Goal: Task Accomplishment & Management: Manage account settings

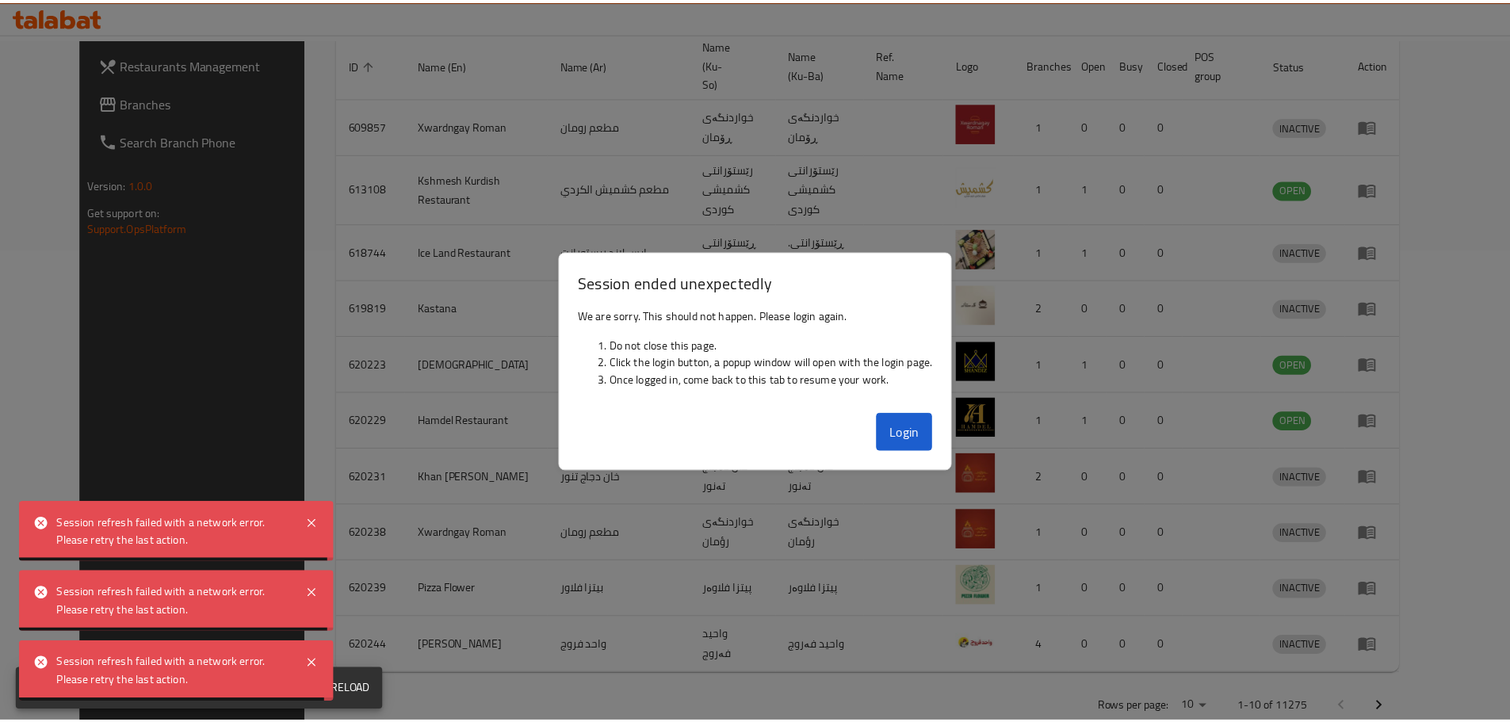
scroll to position [473, 0]
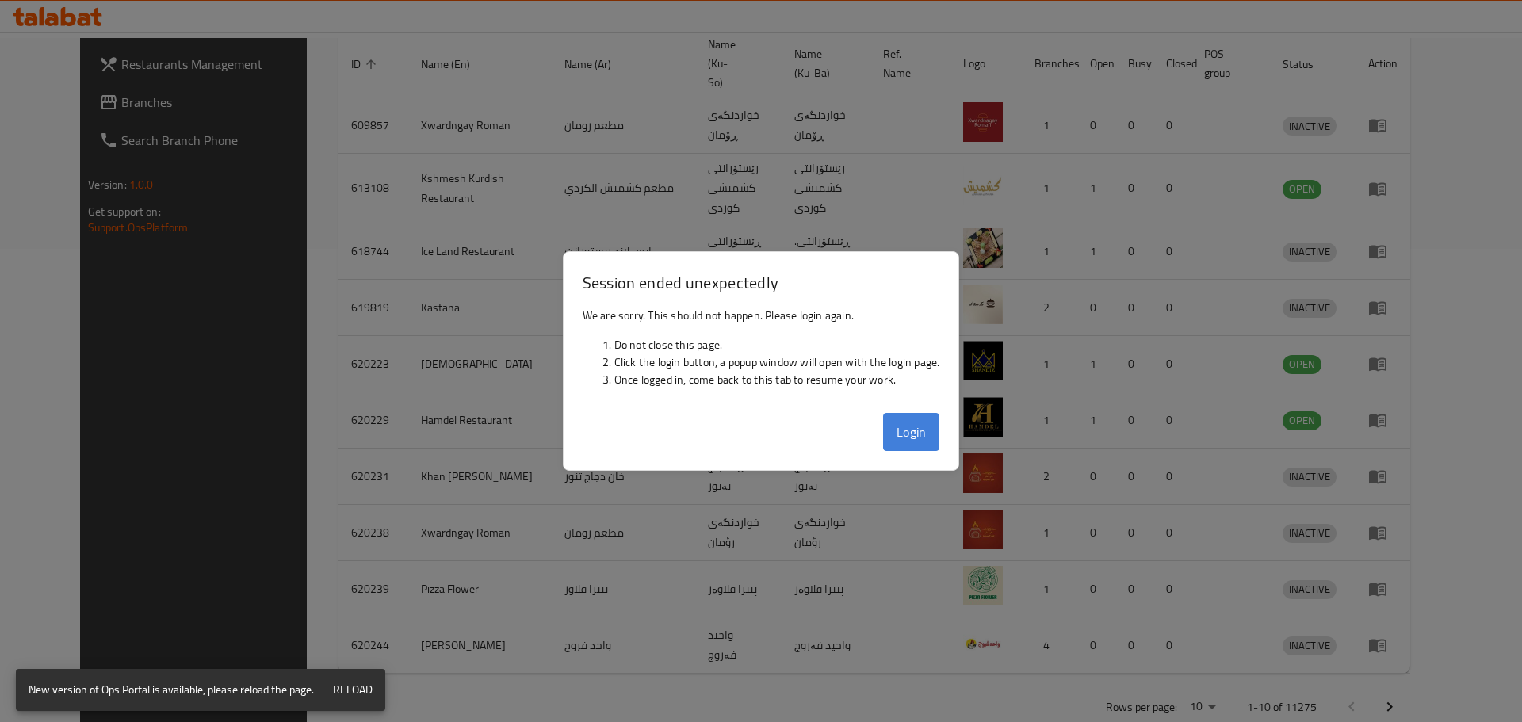
click at [899, 429] on button "Login" at bounding box center [911, 432] width 57 height 38
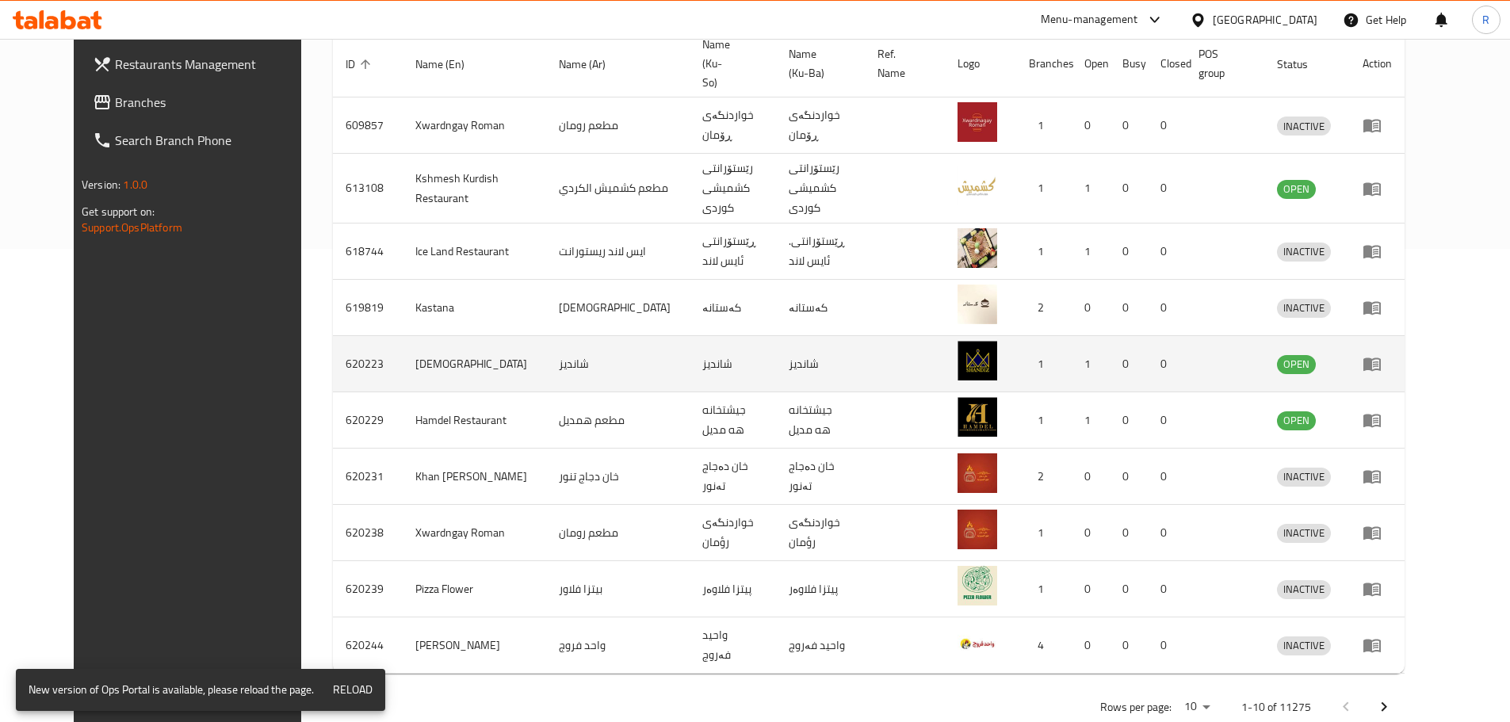
scroll to position [0, 0]
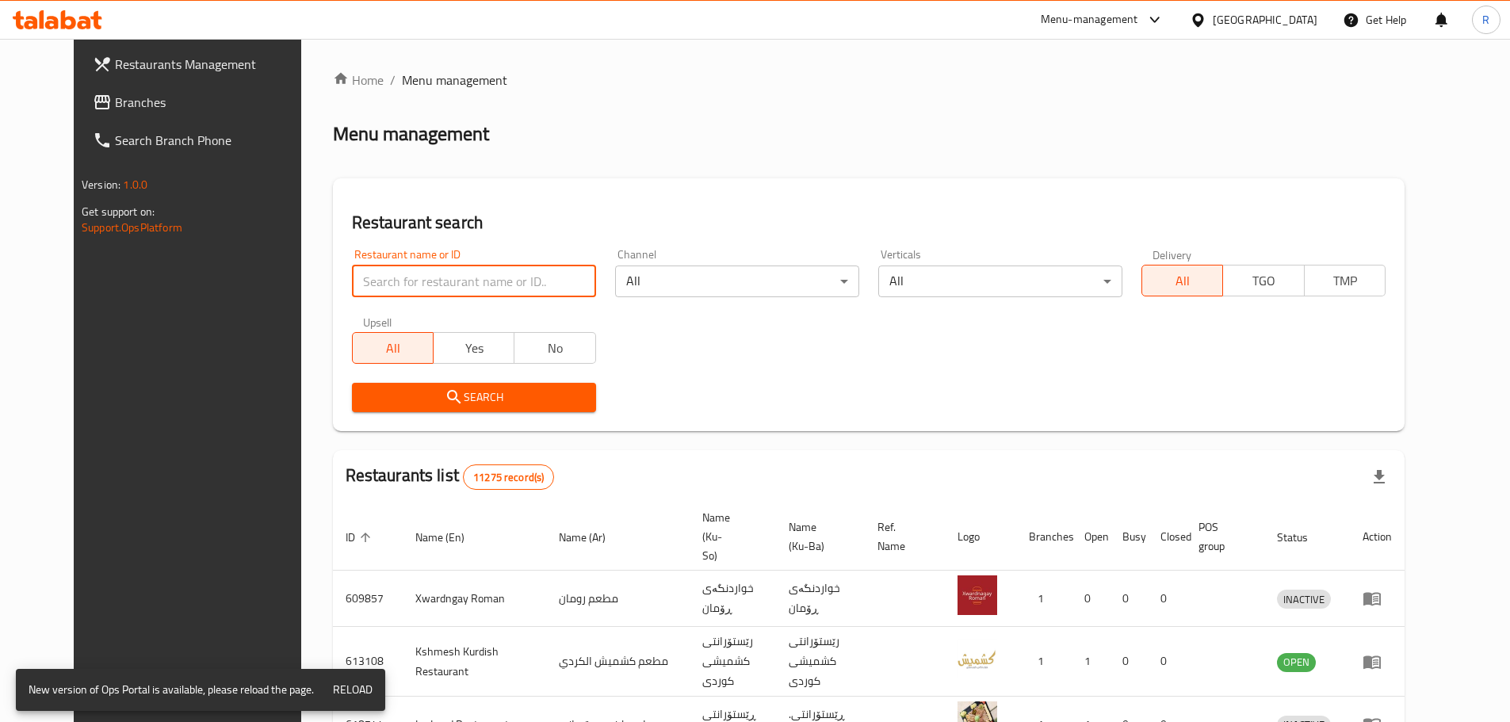
click at [528, 284] on input "search" at bounding box center [474, 281] width 244 height 32
type input "pizza bite"
click button "Search" at bounding box center [474, 397] width 244 height 29
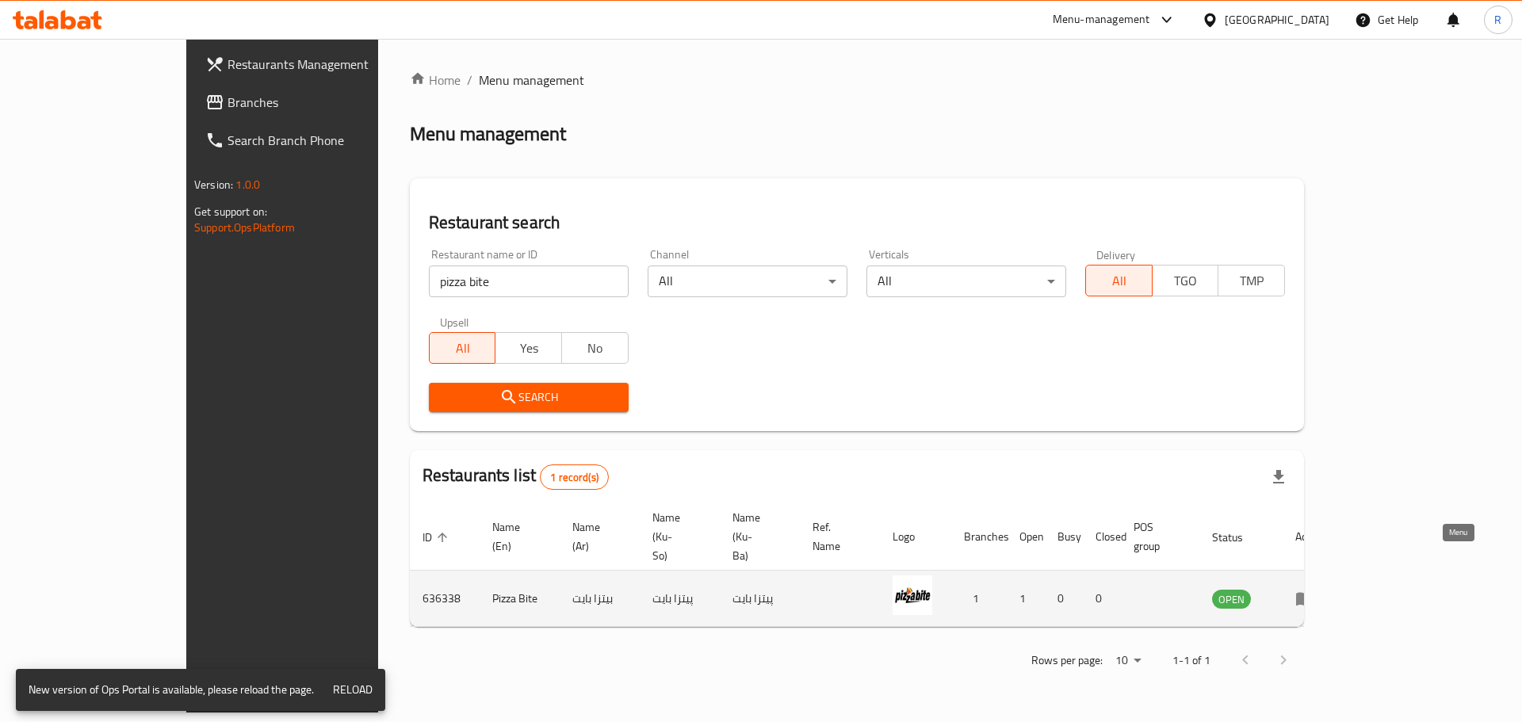
click at [1313, 593] on icon "enhanced table" at bounding box center [1304, 599] width 17 height 13
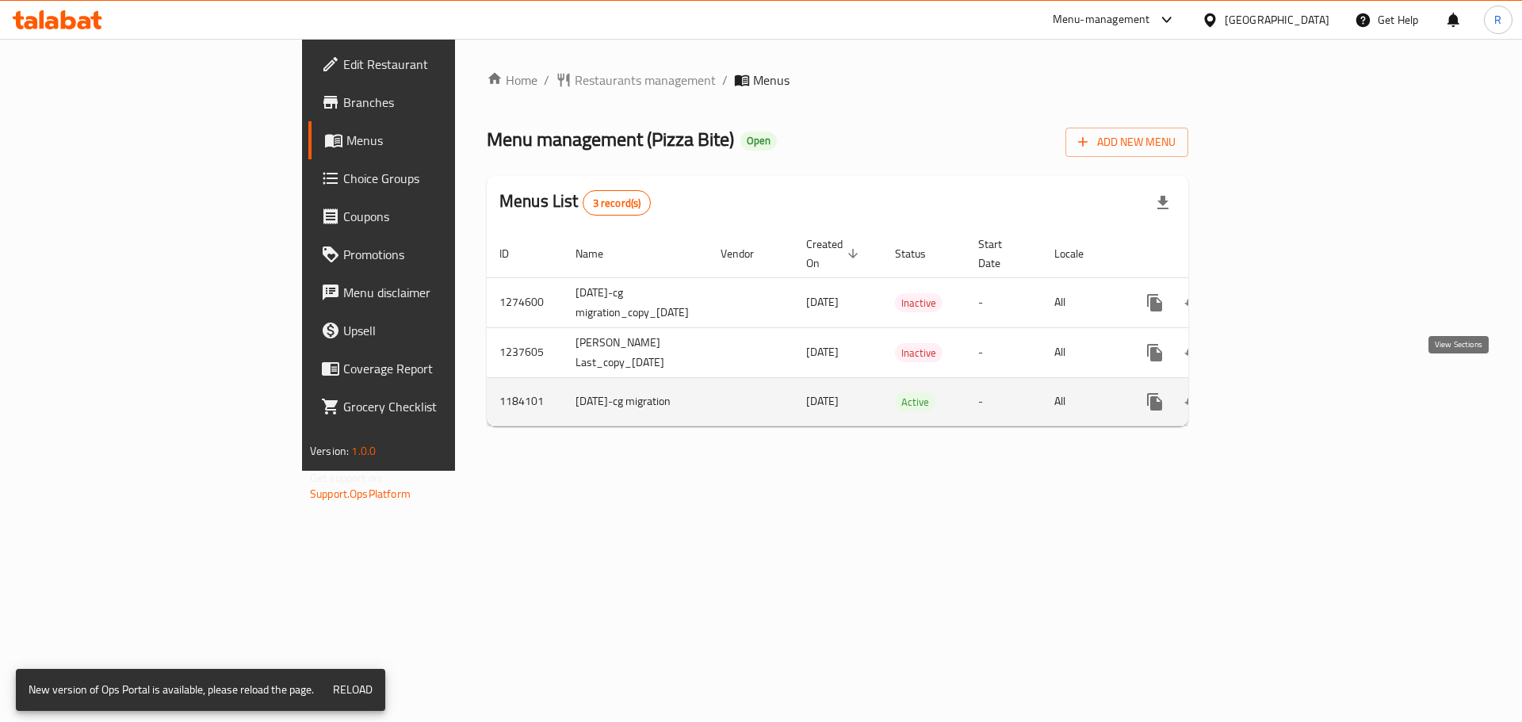
click at [1278, 392] on icon "enhanced table" at bounding box center [1268, 401] width 19 height 19
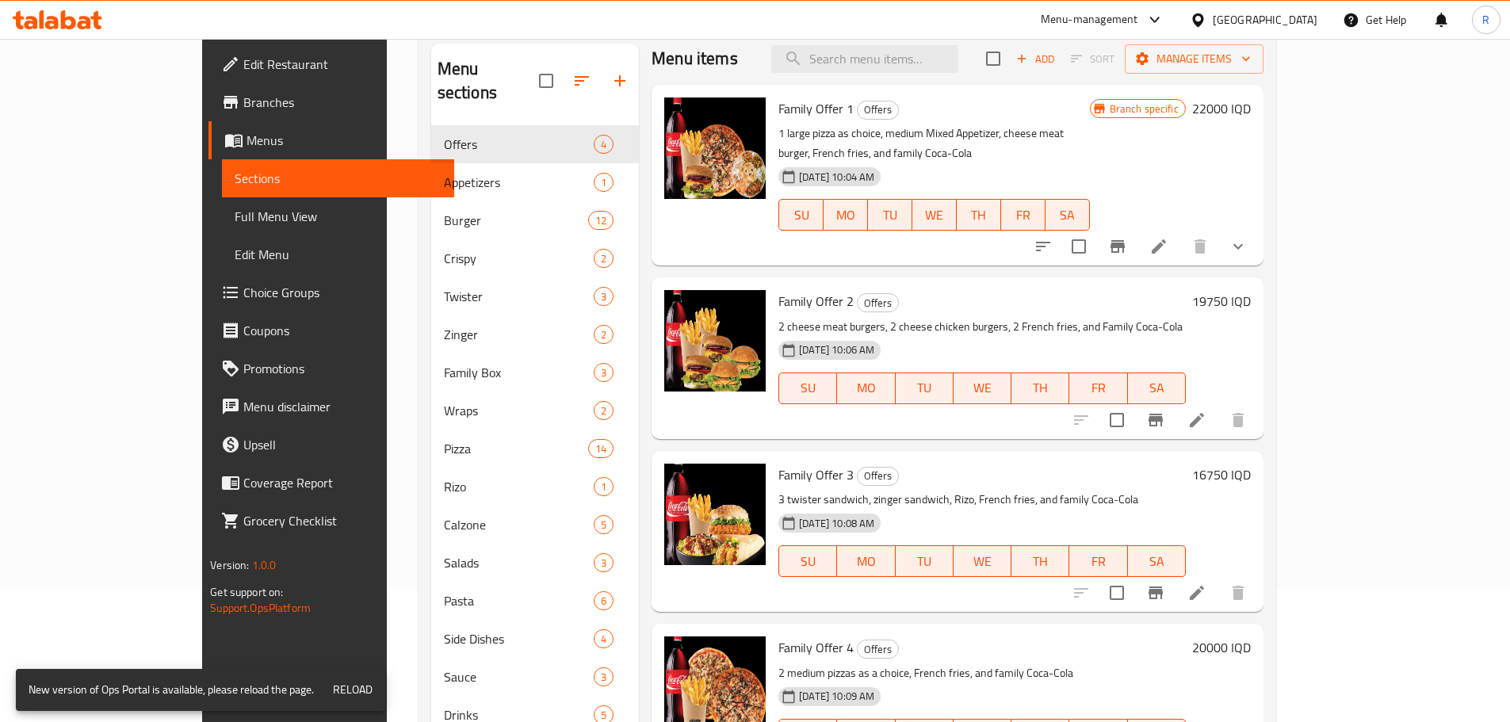
scroll to position [138, 0]
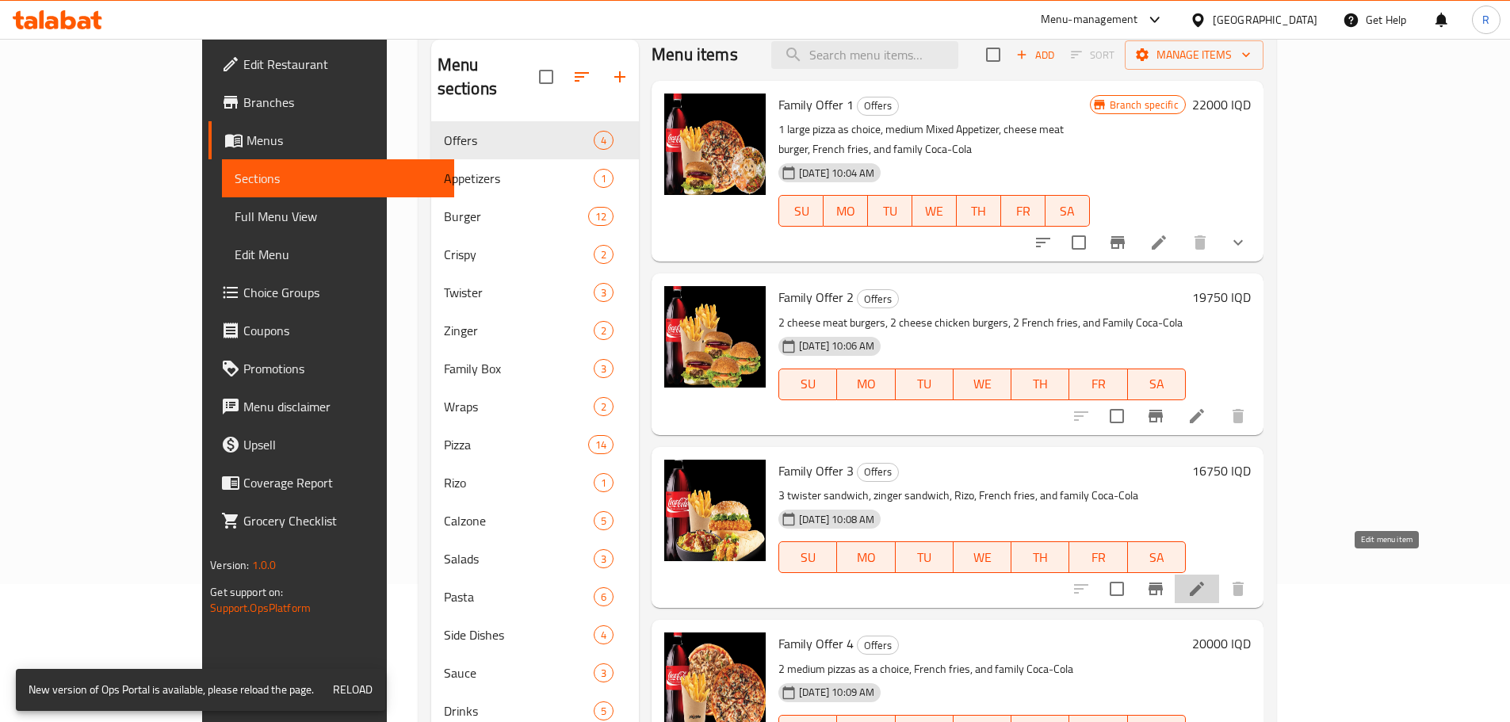
click at [1204, 582] on icon at bounding box center [1196, 589] width 14 height 14
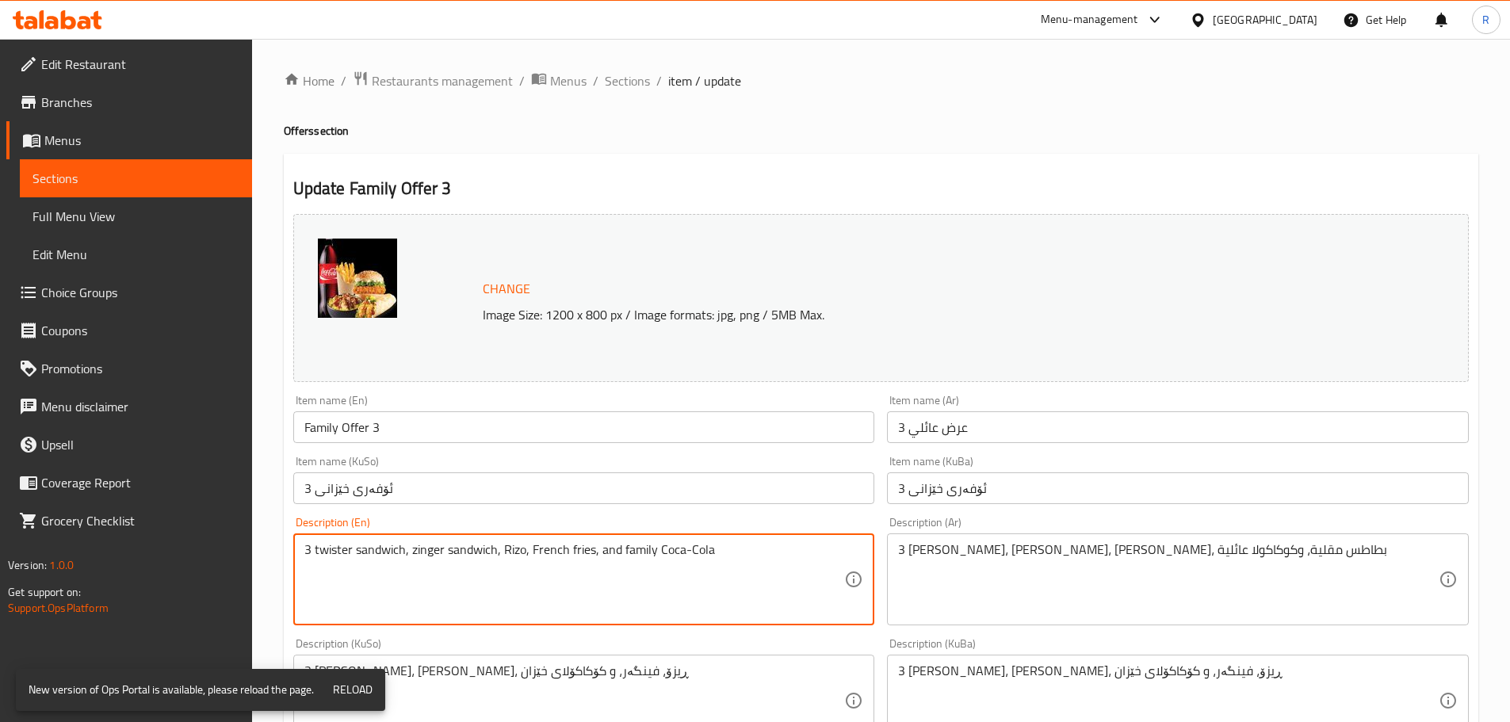
drag, startPoint x: 310, startPoint y: 551, endPoint x: 281, endPoint y: 546, distance: 28.9
type textarea "1 twister sandwich, zinger sandwich, Rizo, French fries, and family Coca-Cola"
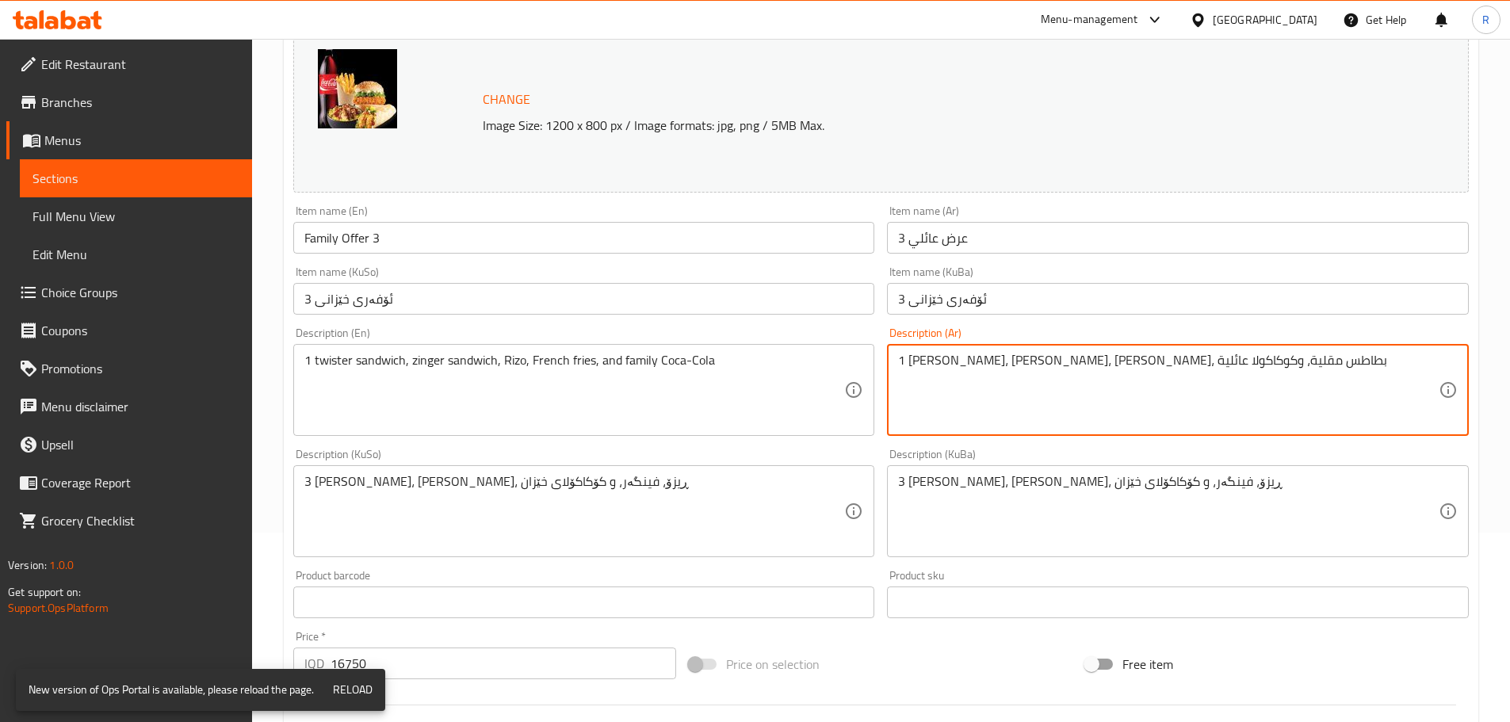
scroll to position [193, 0]
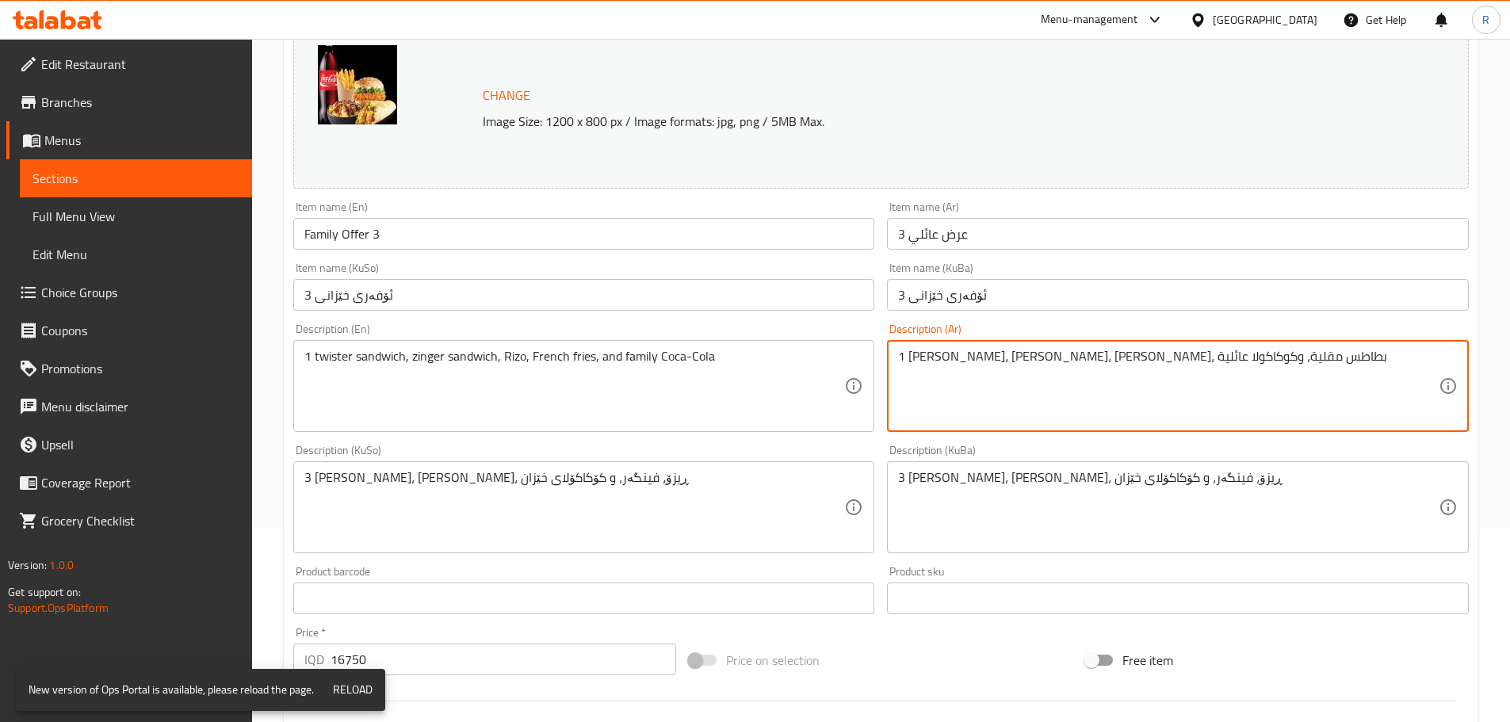
type textarea "1 ساندويتش تويستر، ساندويتش زنجر، ريزو، بطاطس مقلية، وكوكاكولا عائلية"
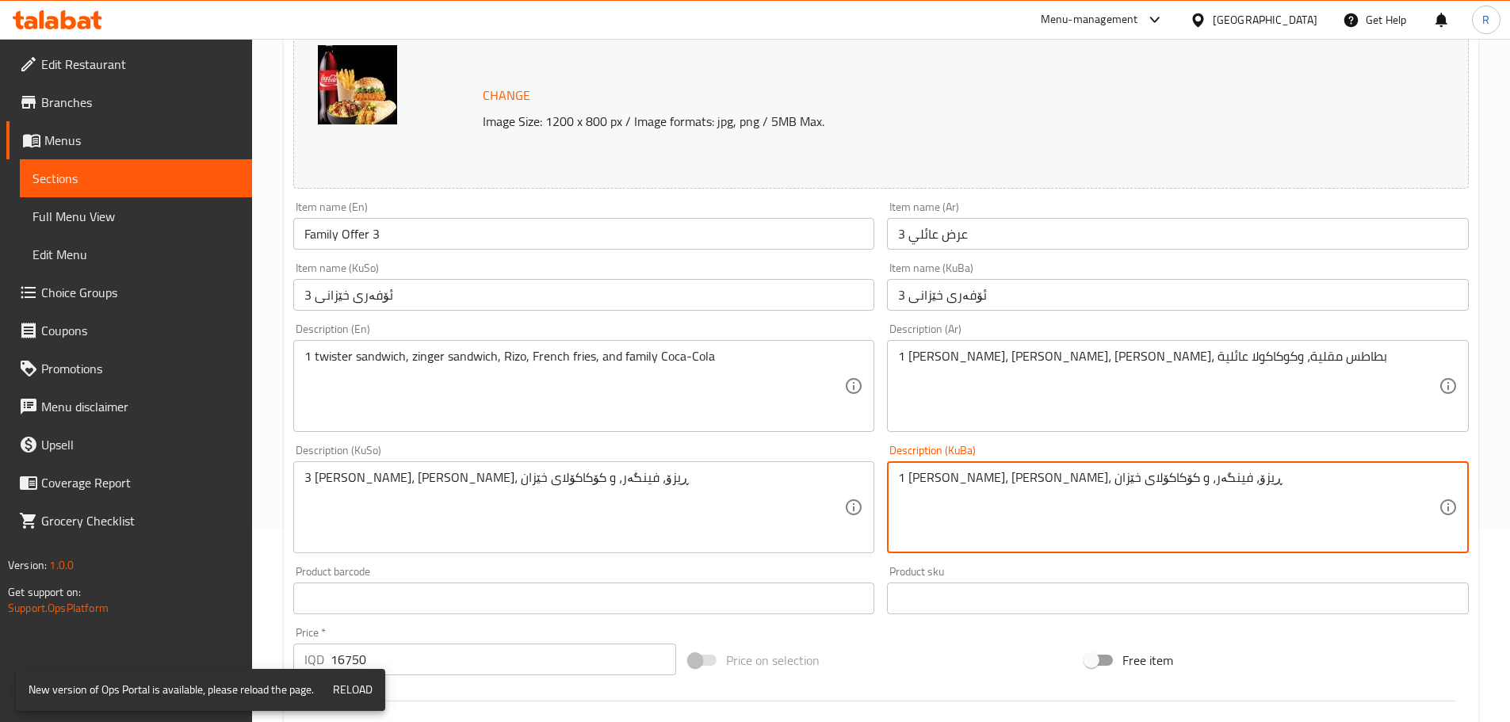
type textarea "1 ساندویچی تویستەر، ساندویچی زینگەر، ڕیزۆ، فینگەر، و کۆکاکۆلای خێزان"
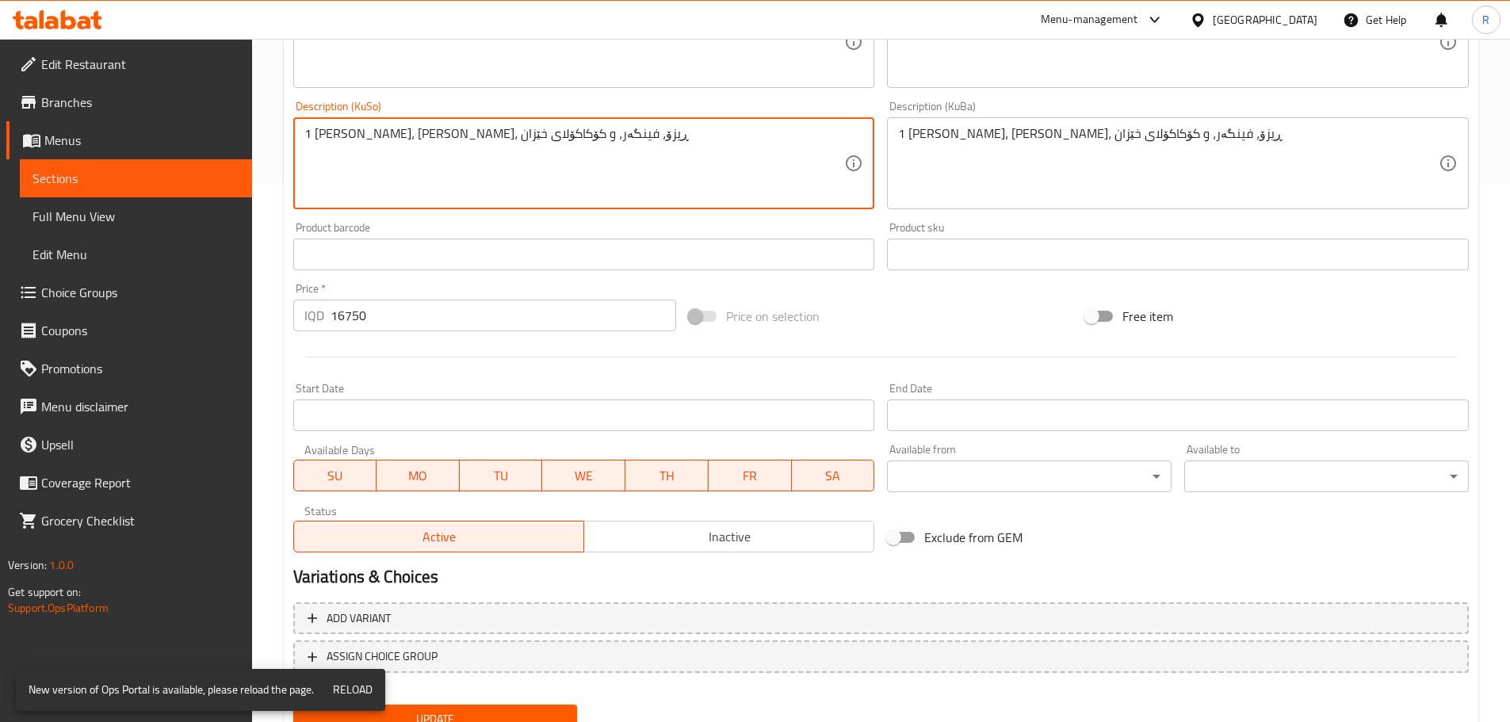
scroll to position [603, 0]
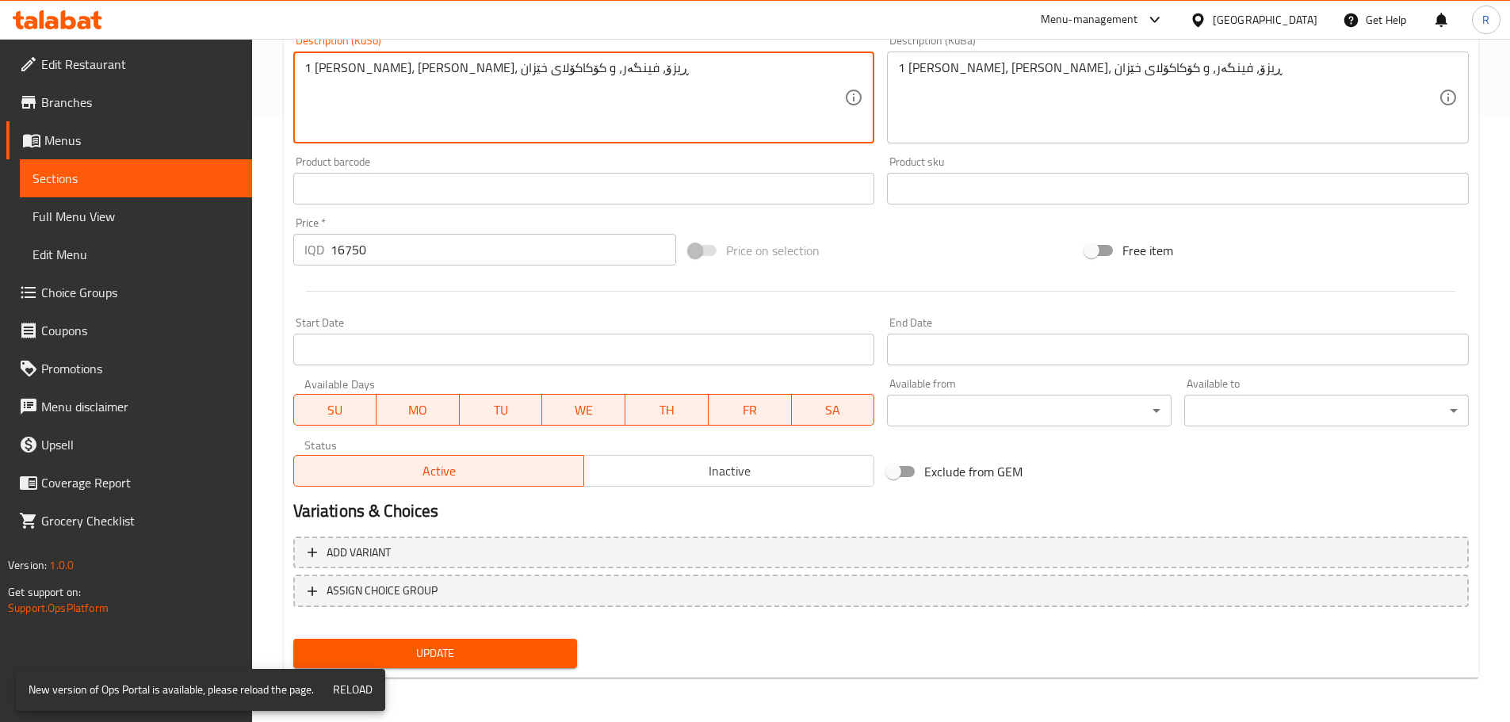
type textarea "1 ساندویچی تویستەر، ساندویچی زینگەر، ڕیزۆ، فینگەر، و کۆکاکۆلای خێزان"
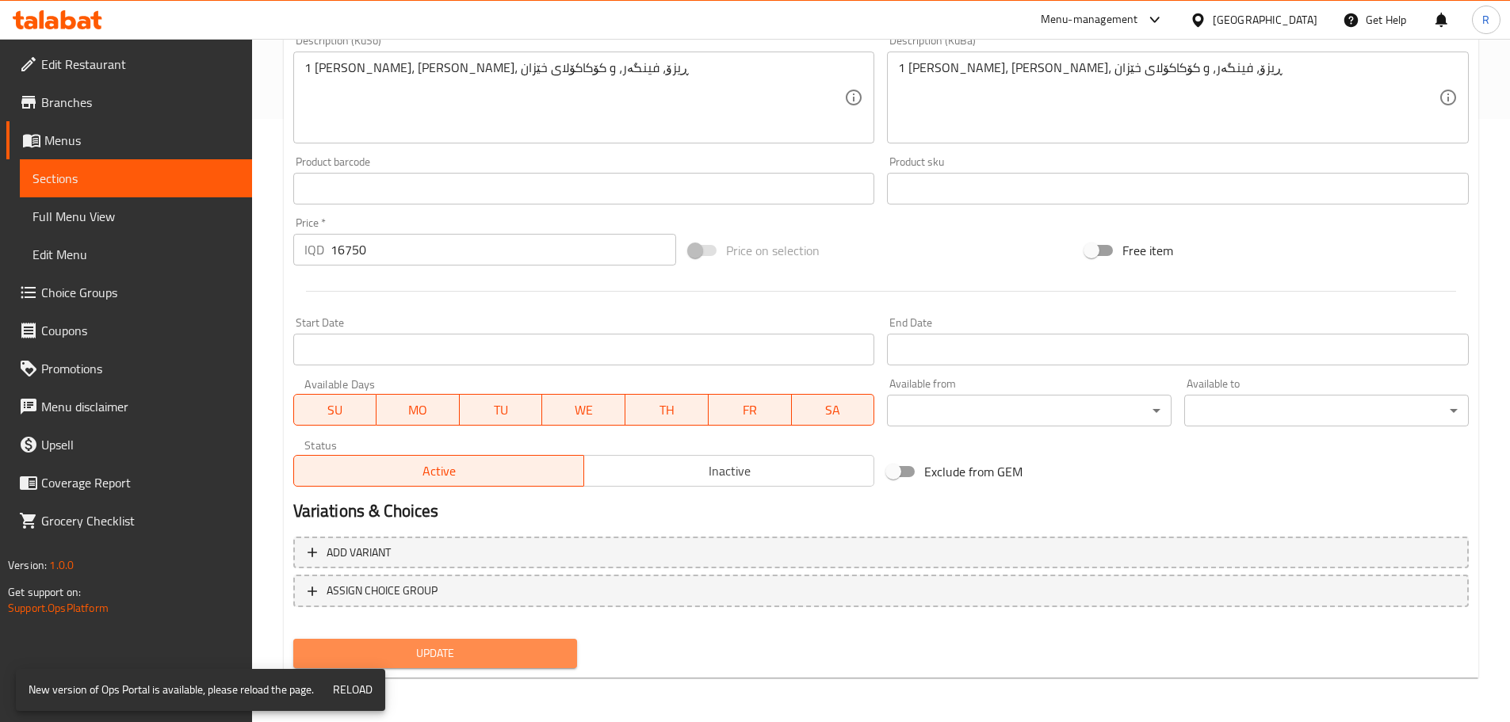
click at [496, 652] on span "Update" at bounding box center [435, 653] width 259 height 20
click at [454, 649] on span "Update" at bounding box center [435, 653] width 259 height 20
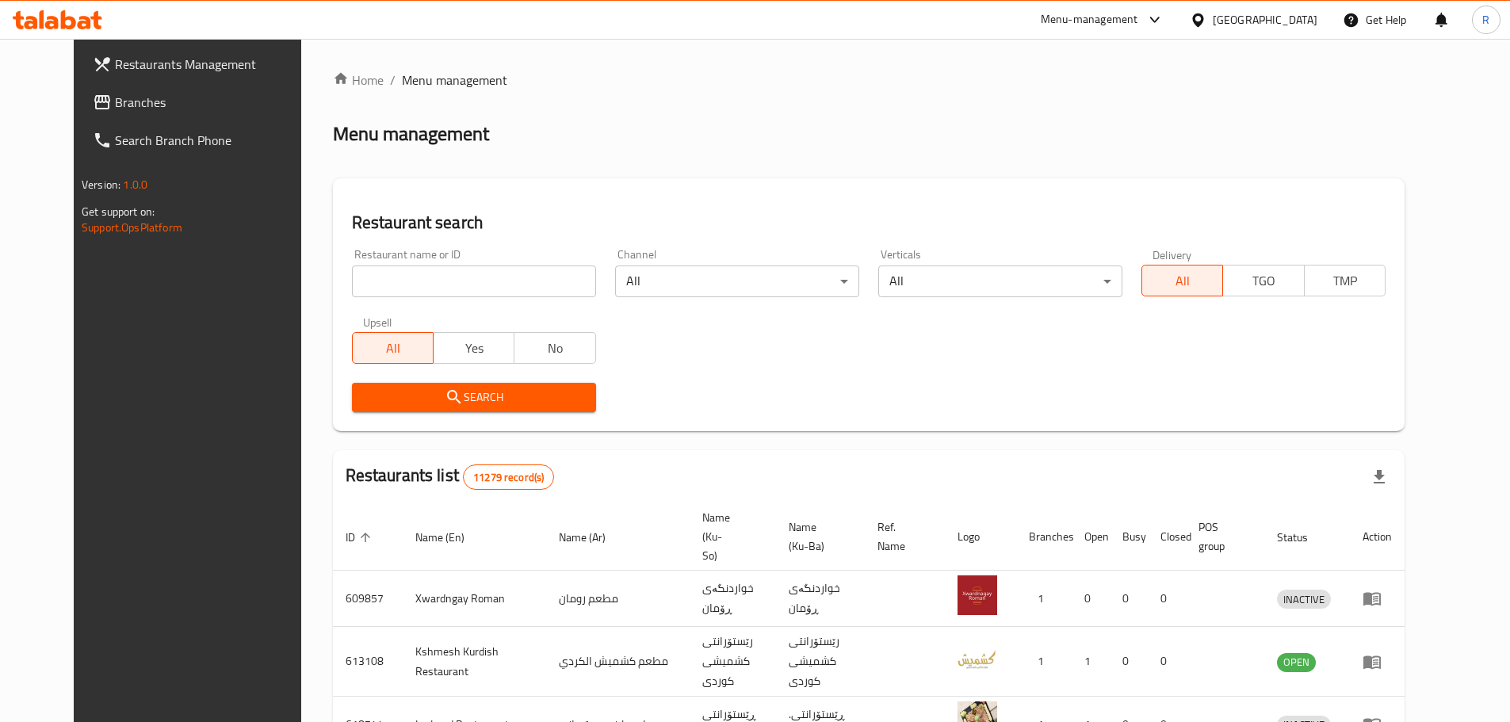
click at [491, 273] on input "search" at bounding box center [474, 281] width 244 height 32
type input "osmani"
click at [461, 397] on span "Search" at bounding box center [474, 398] width 219 height 20
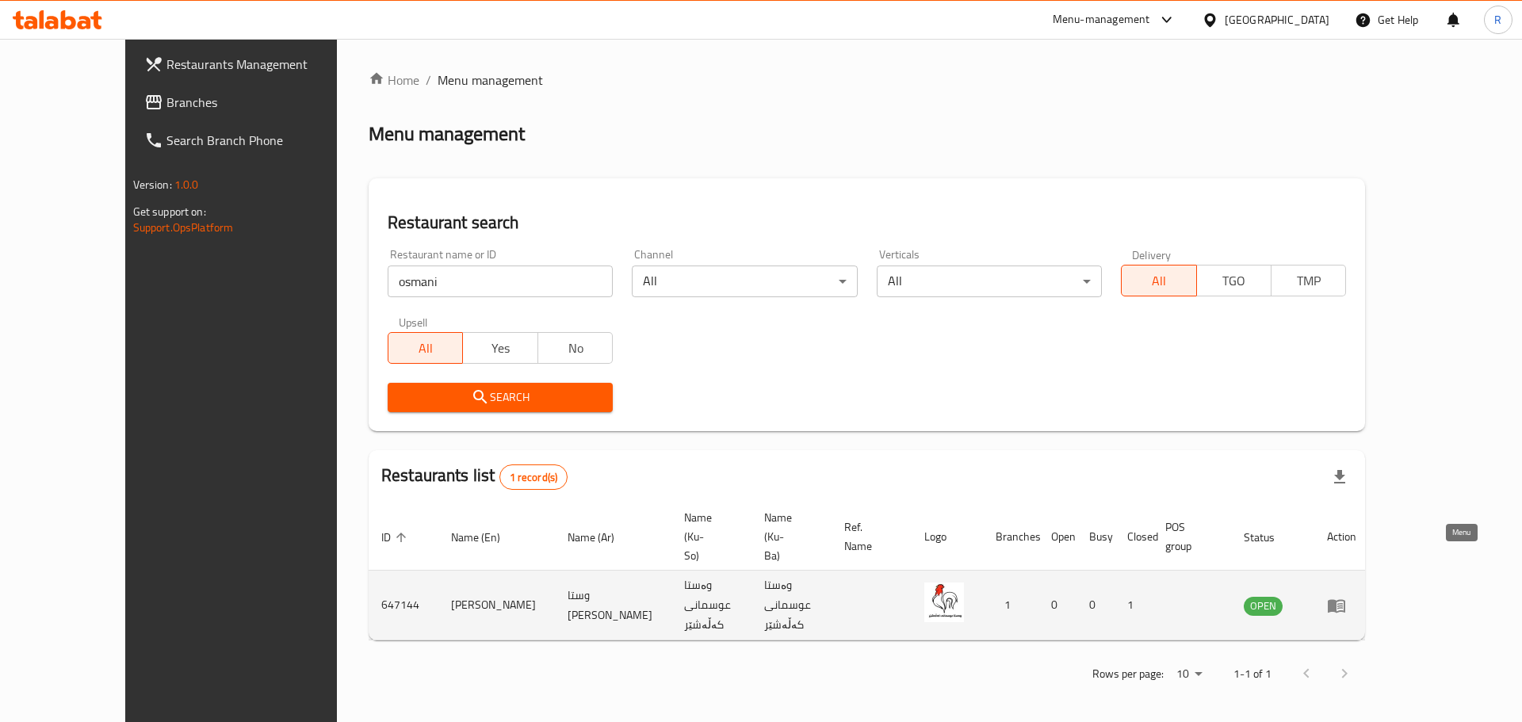
click at [1345, 599] on icon "enhanced table" at bounding box center [1335, 605] width 17 height 13
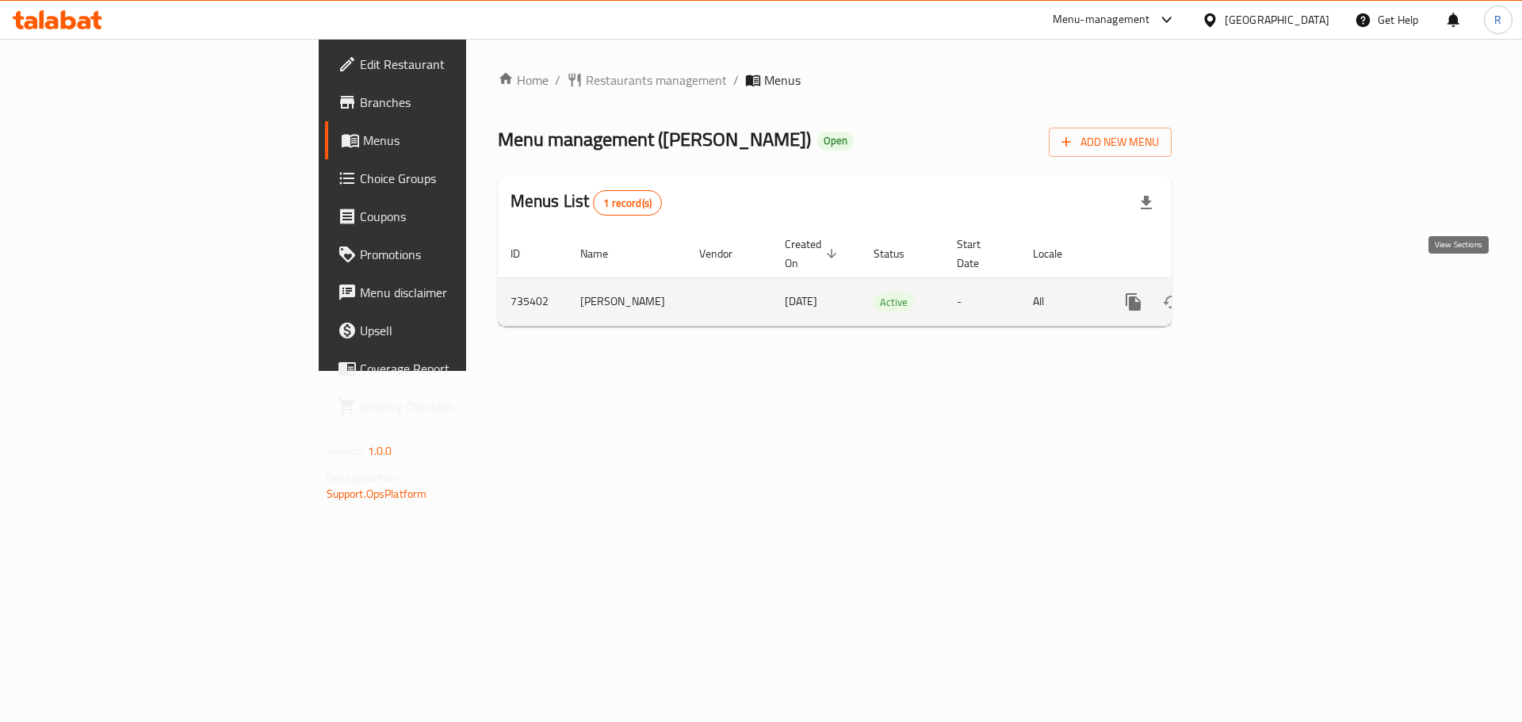
click at [1266, 295] on link "enhanced table" at bounding box center [1247, 302] width 38 height 38
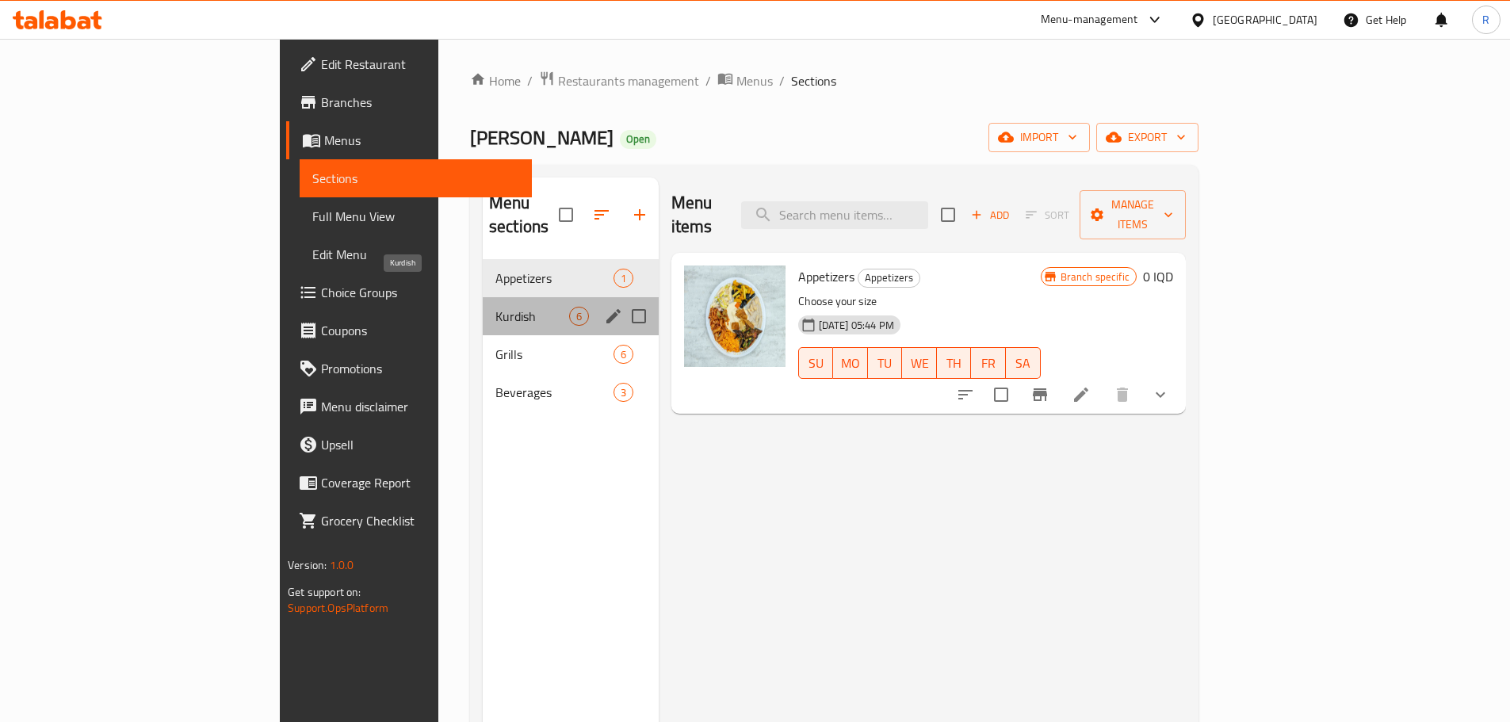
click at [495, 307] on span "Kurdish" at bounding box center [532, 316] width 74 height 19
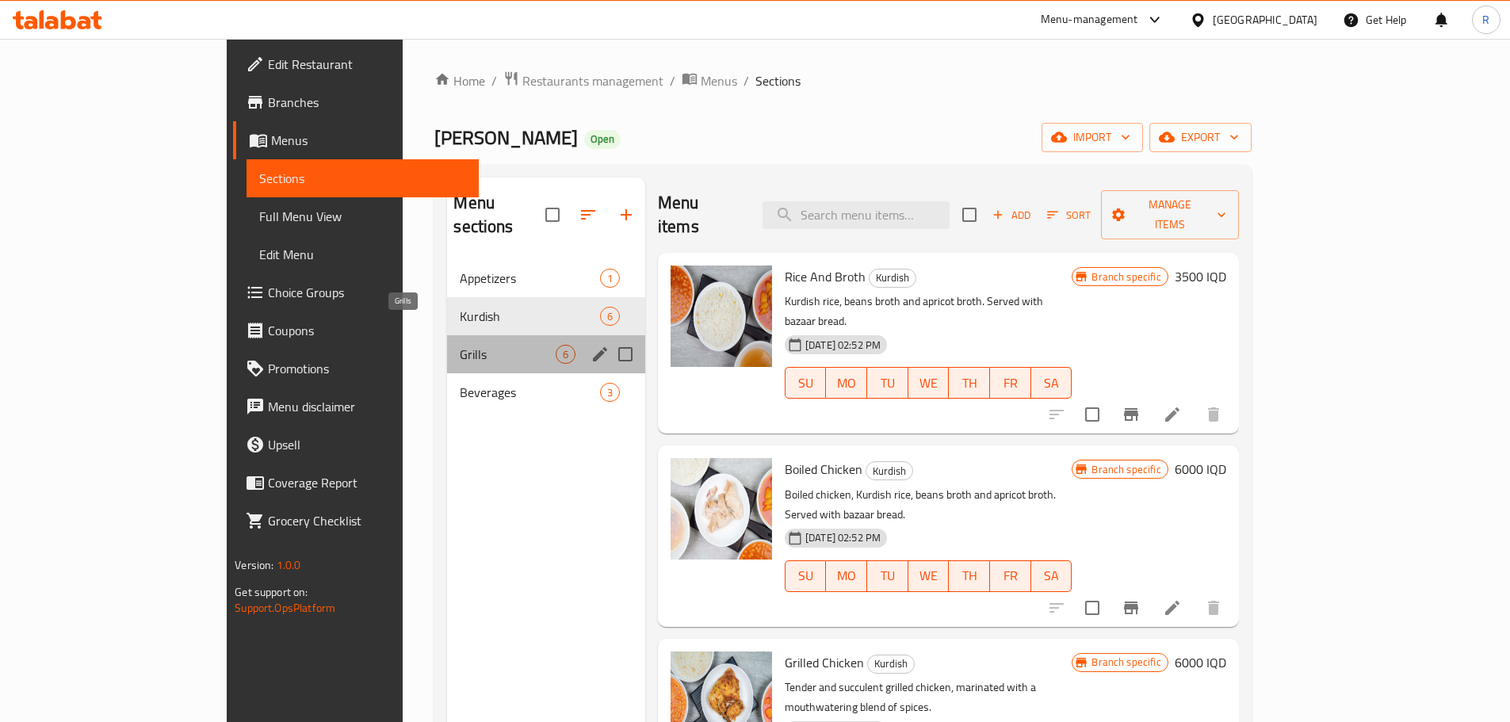
click at [460, 345] on span "Grills" at bounding box center [507, 354] width 95 height 19
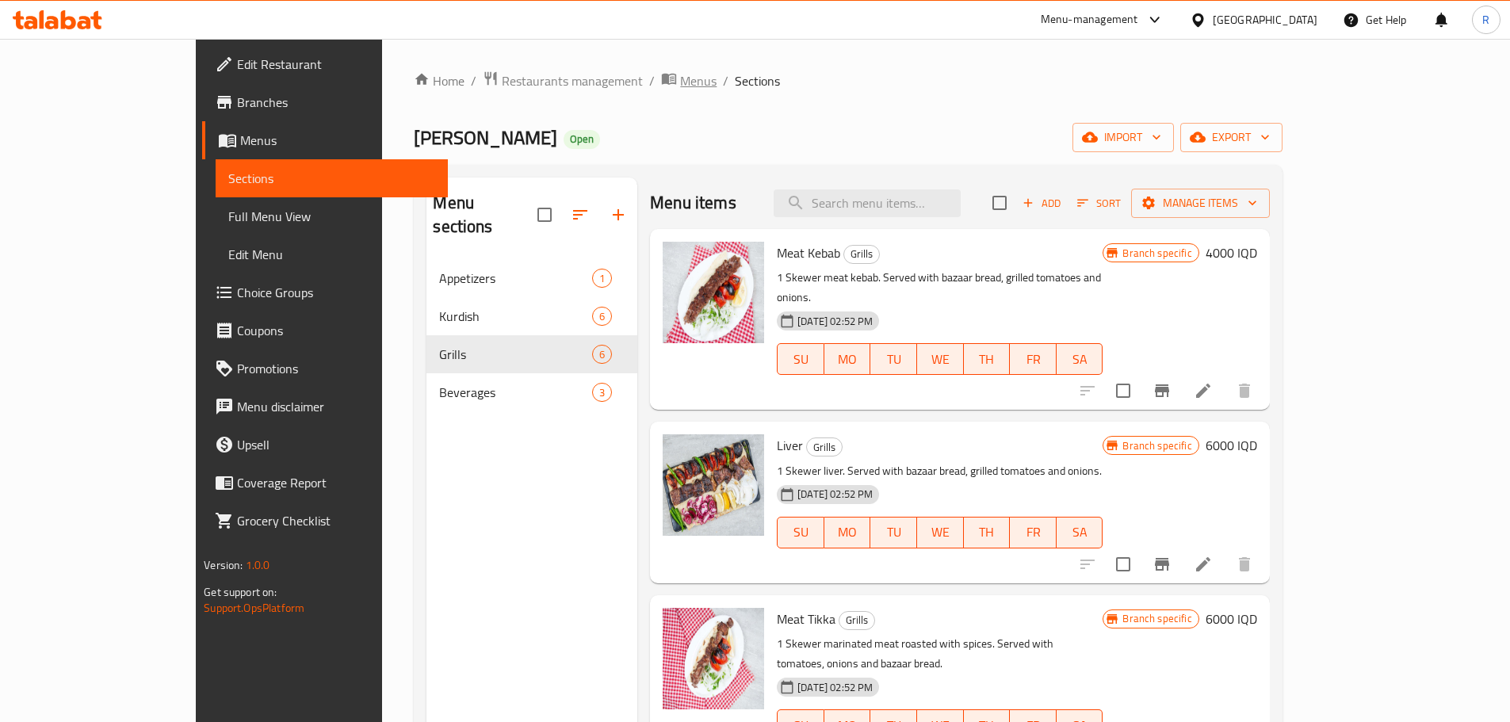
click at [680, 78] on span "Menus" at bounding box center [698, 80] width 36 height 19
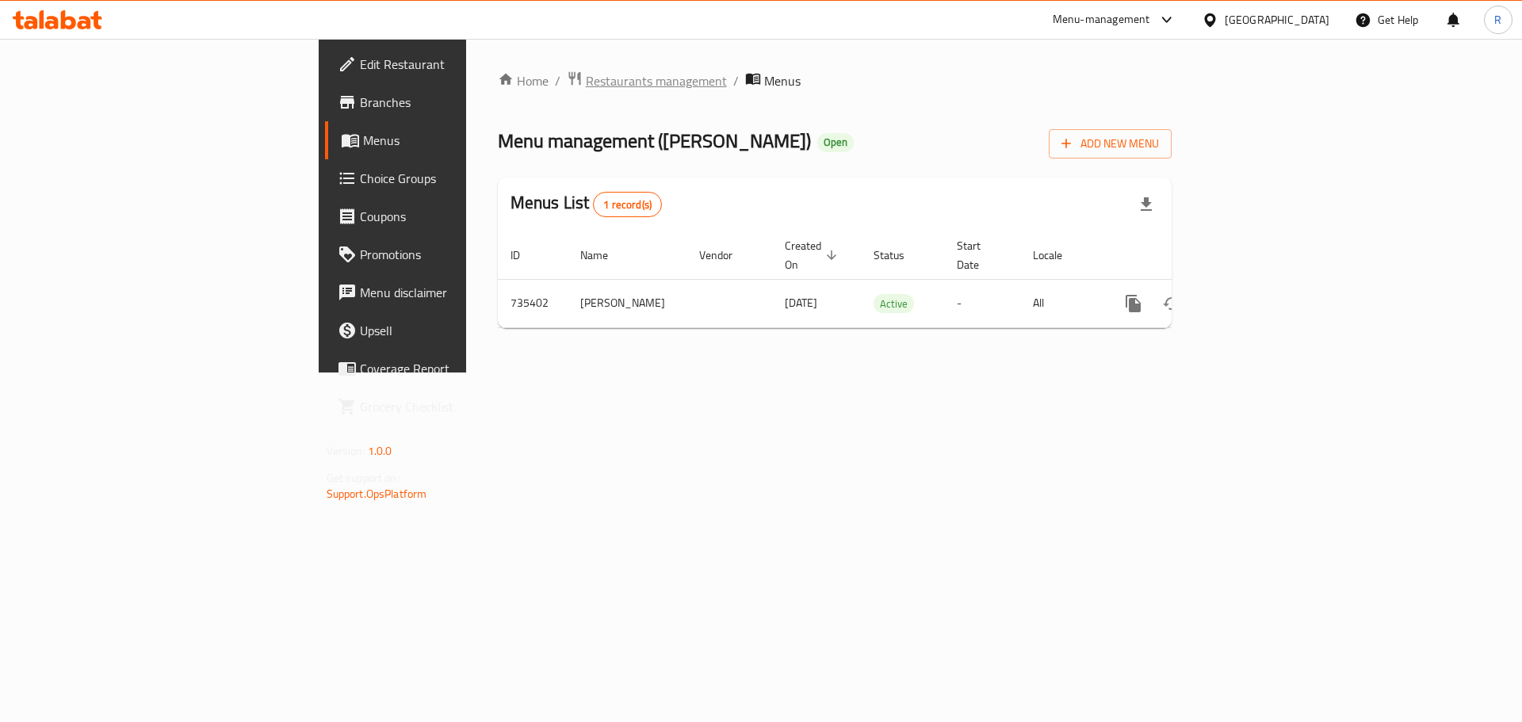
click at [586, 90] on span "Restaurants management" at bounding box center [656, 80] width 141 height 19
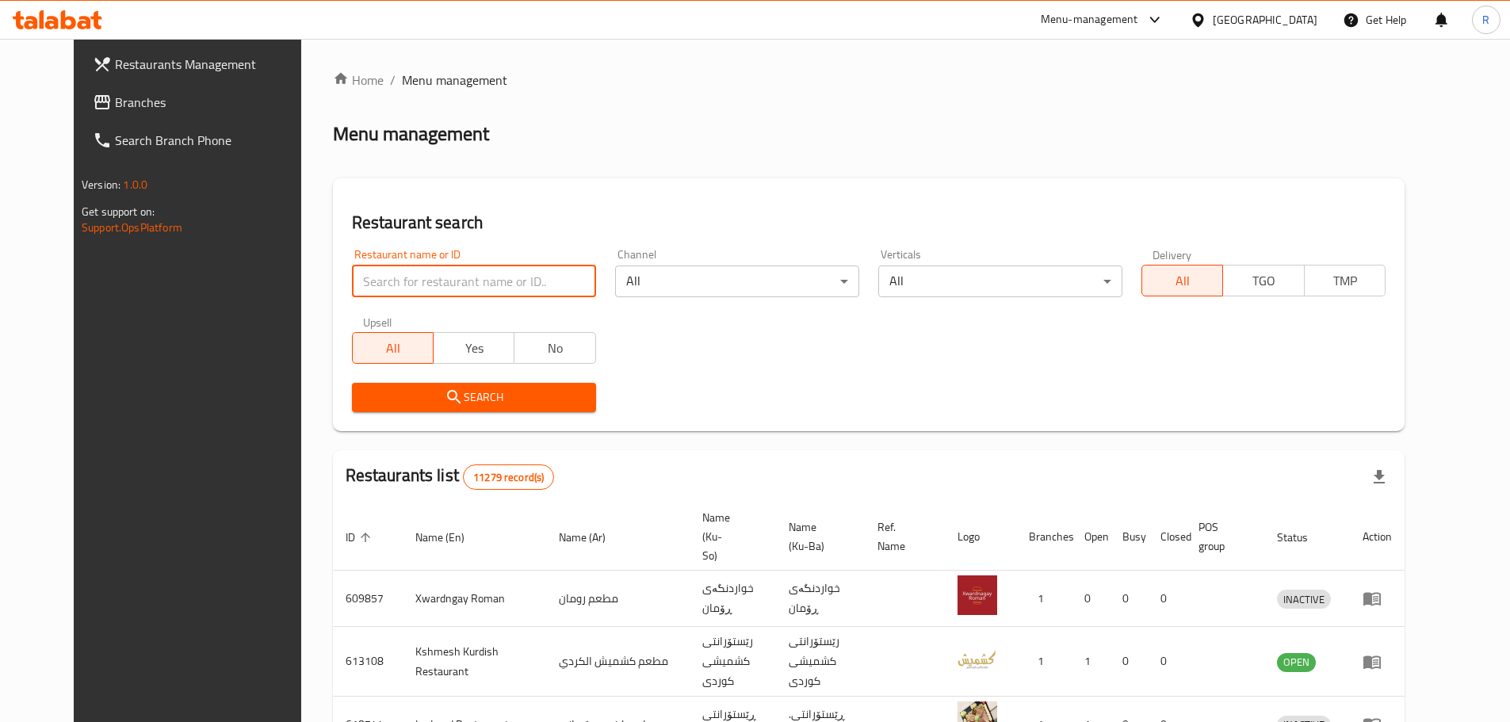
click at [443, 280] on input "search" at bounding box center [474, 281] width 244 height 32
type input "wasta osma"
click button "Search" at bounding box center [474, 397] width 244 height 29
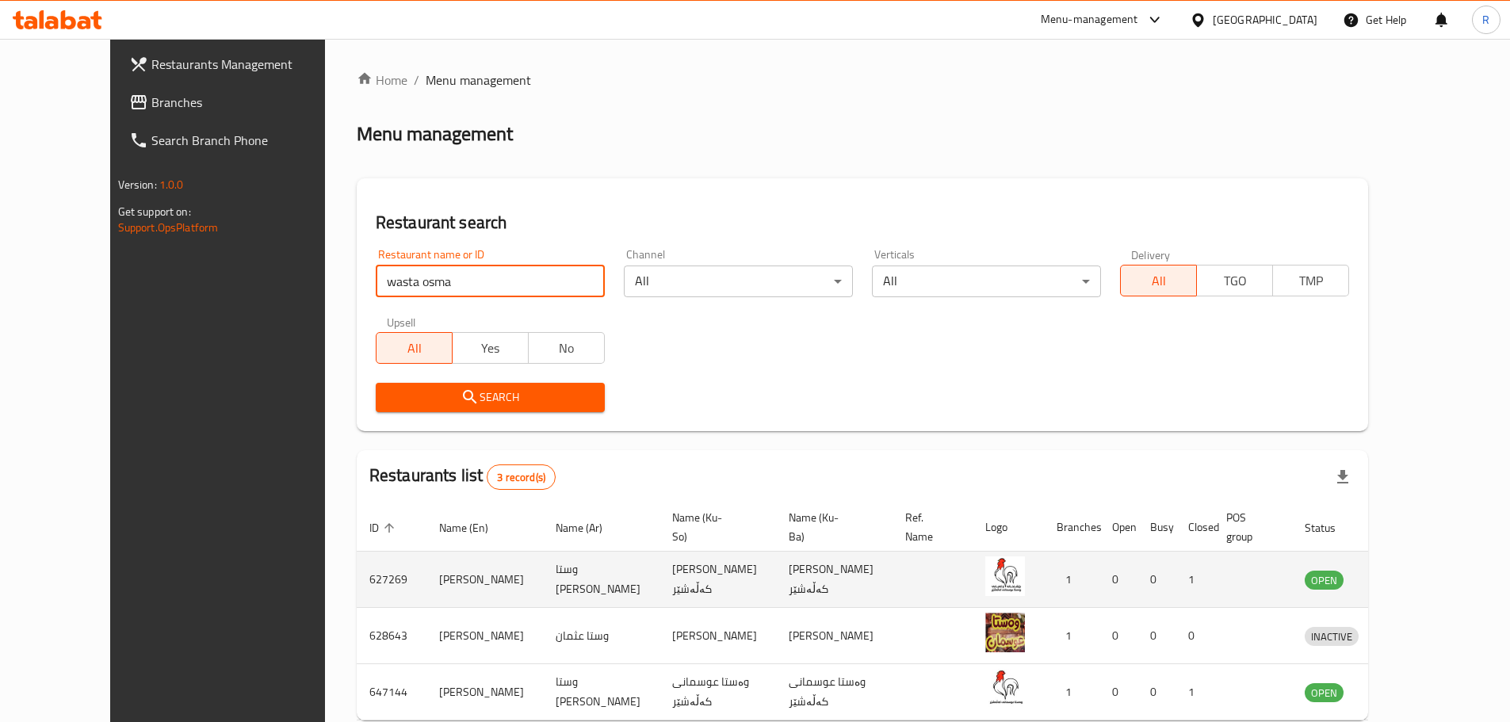
scroll to position [67, 0]
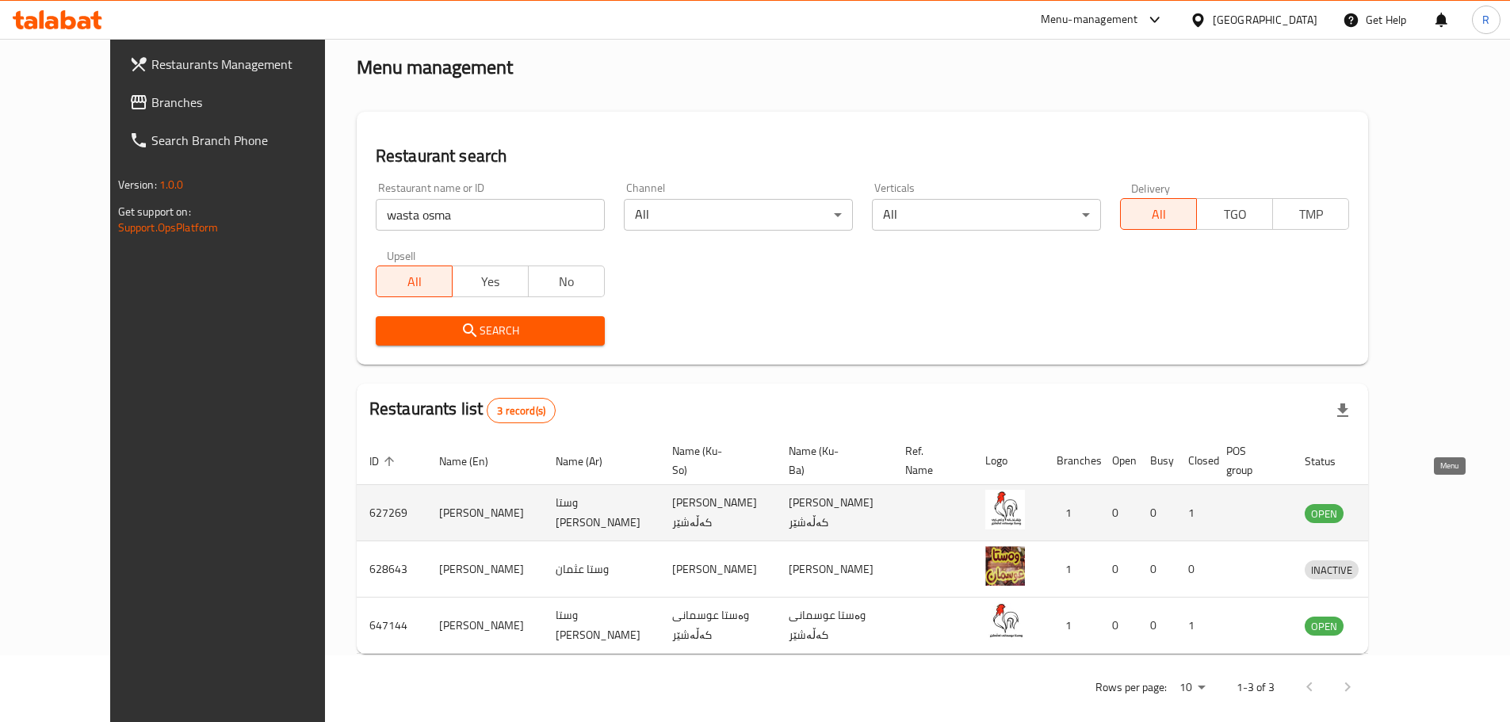
click at [1408, 507] on icon "enhanced table" at bounding box center [1399, 513] width 17 height 13
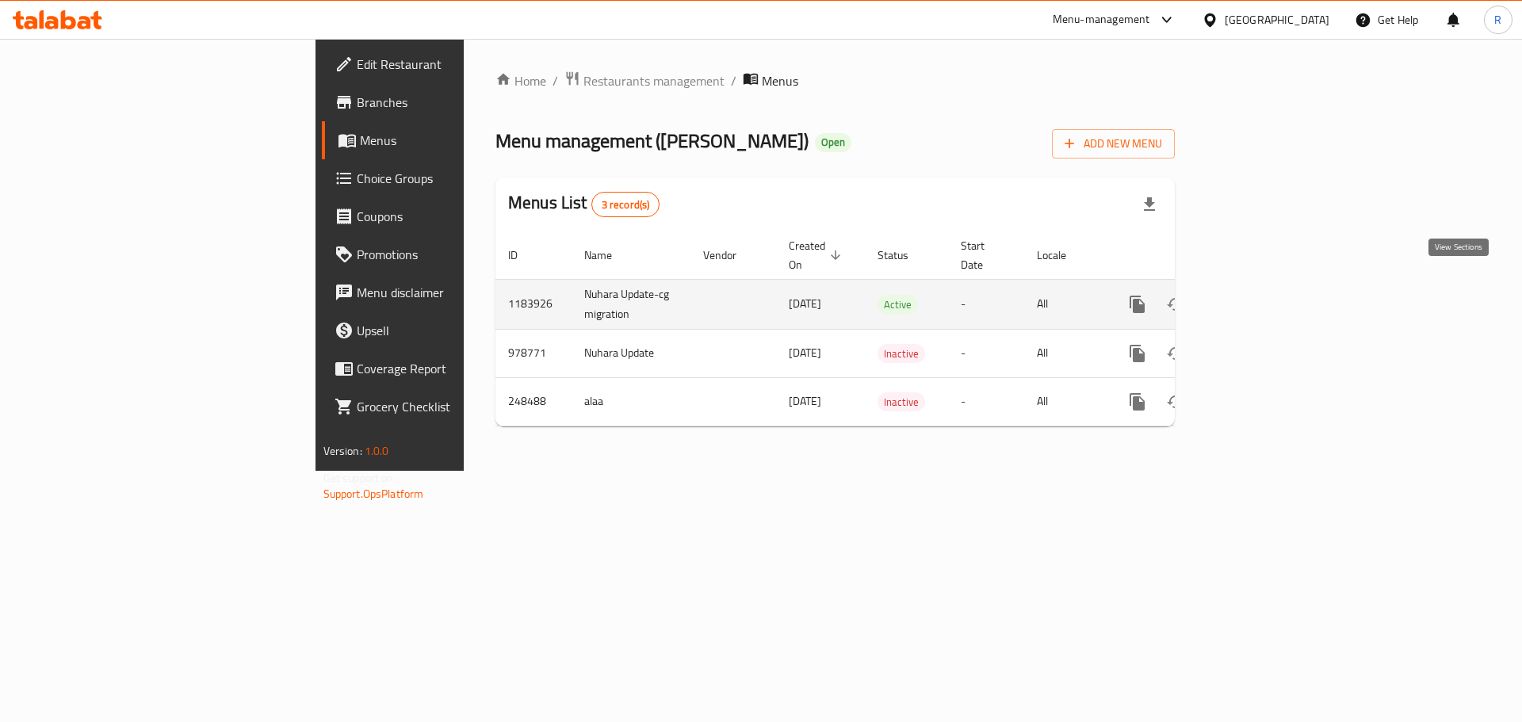
click at [1261, 295] on icon "enhanced table" at bounding box center [1251, 304] width 19 height 19
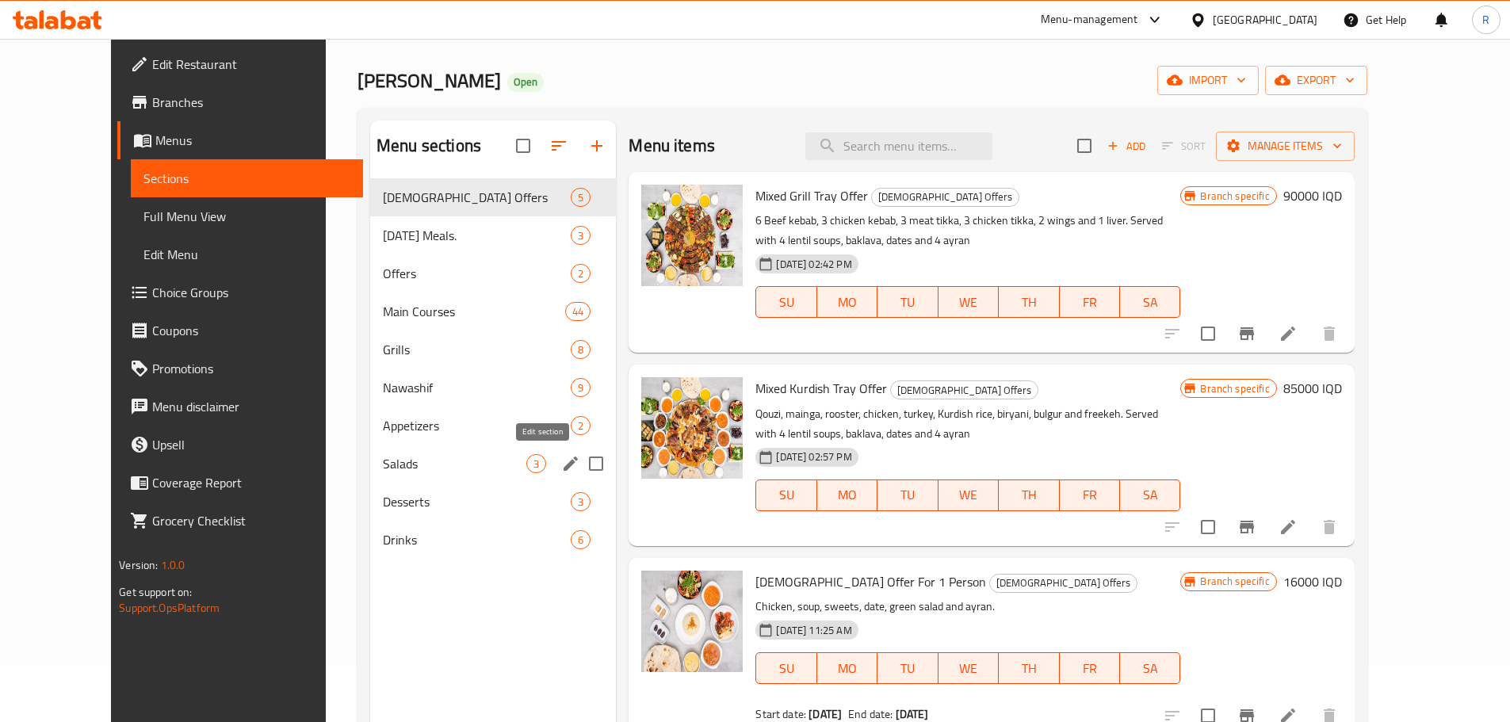
scroll to position [58, 0]
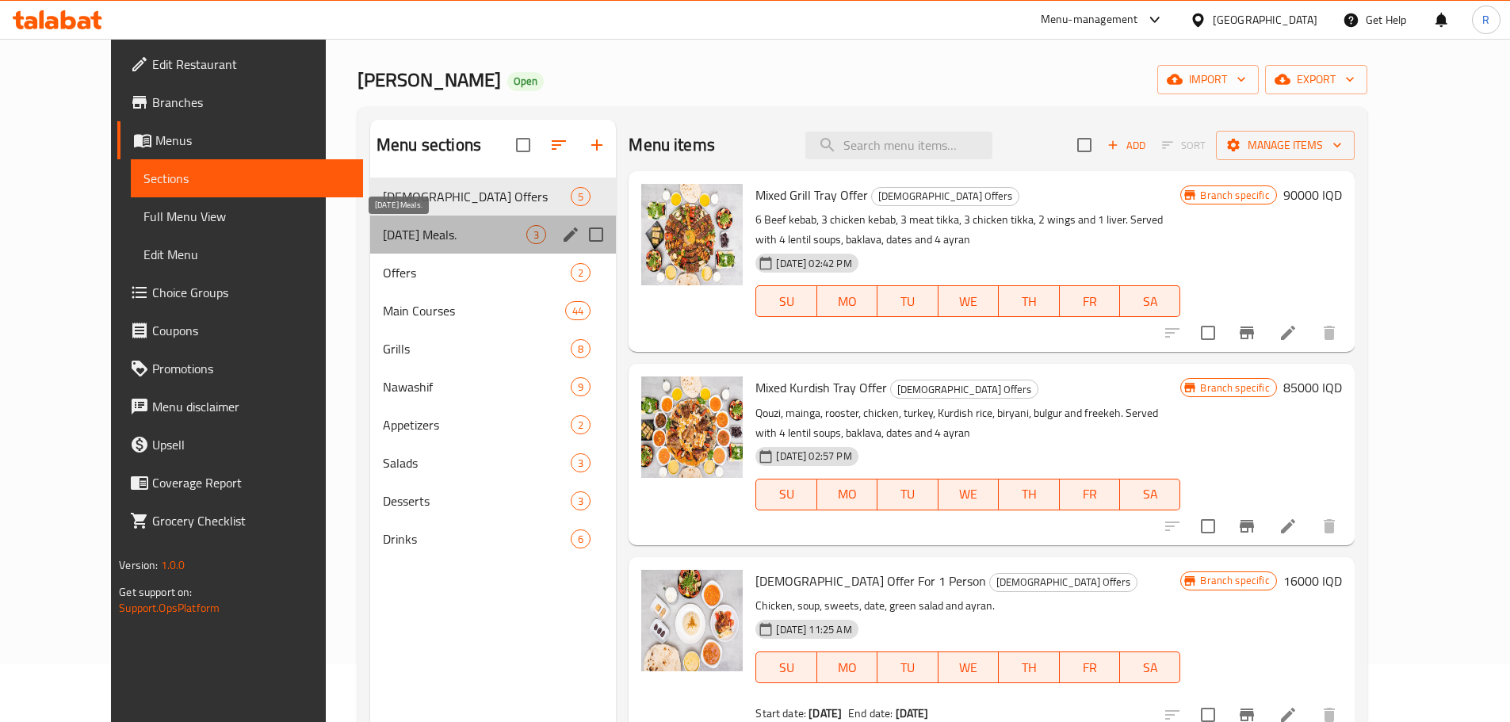
click at [383, 241] on span "[DATE] Meals." at bounding box center [454, 234] width 143 height 19
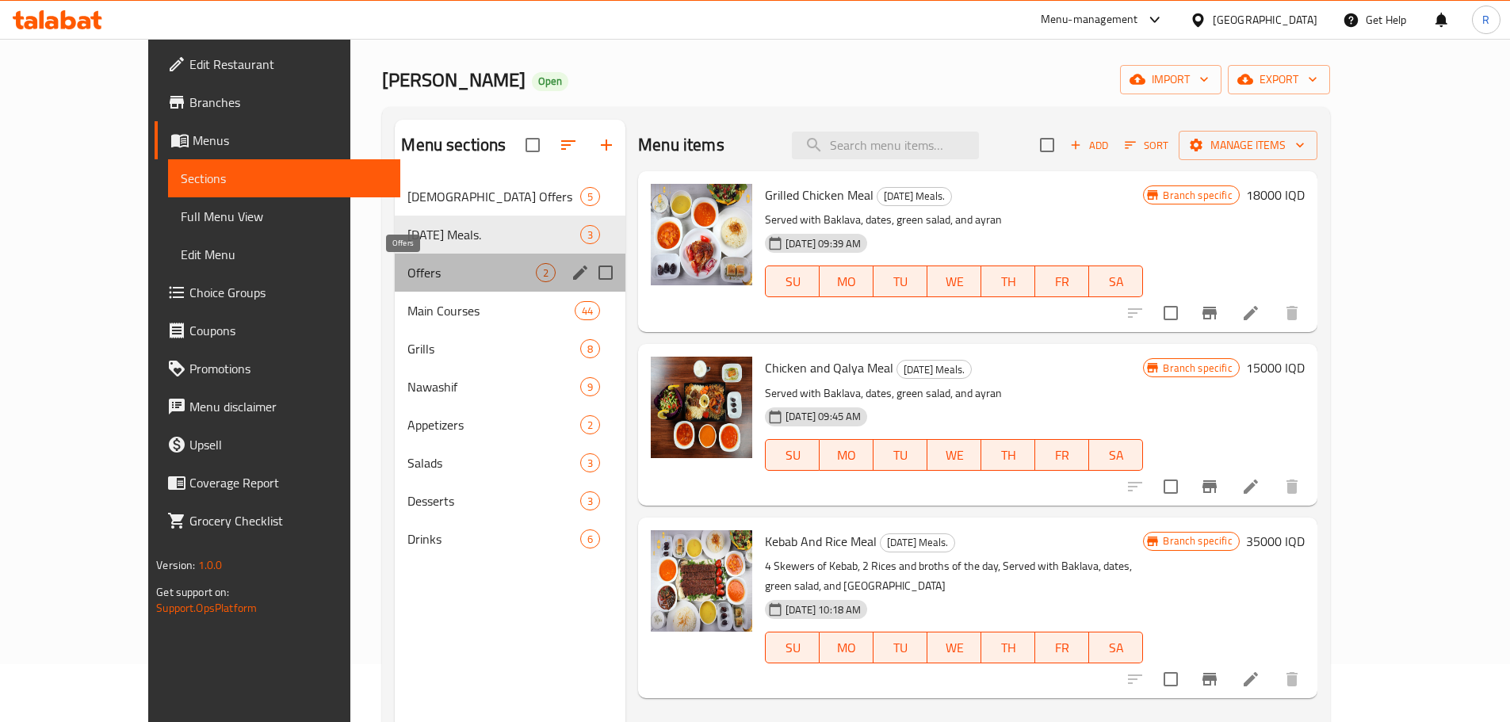
click at [407, 281] on span "Offers" at bounding box center [471, 272] width 128 height 19
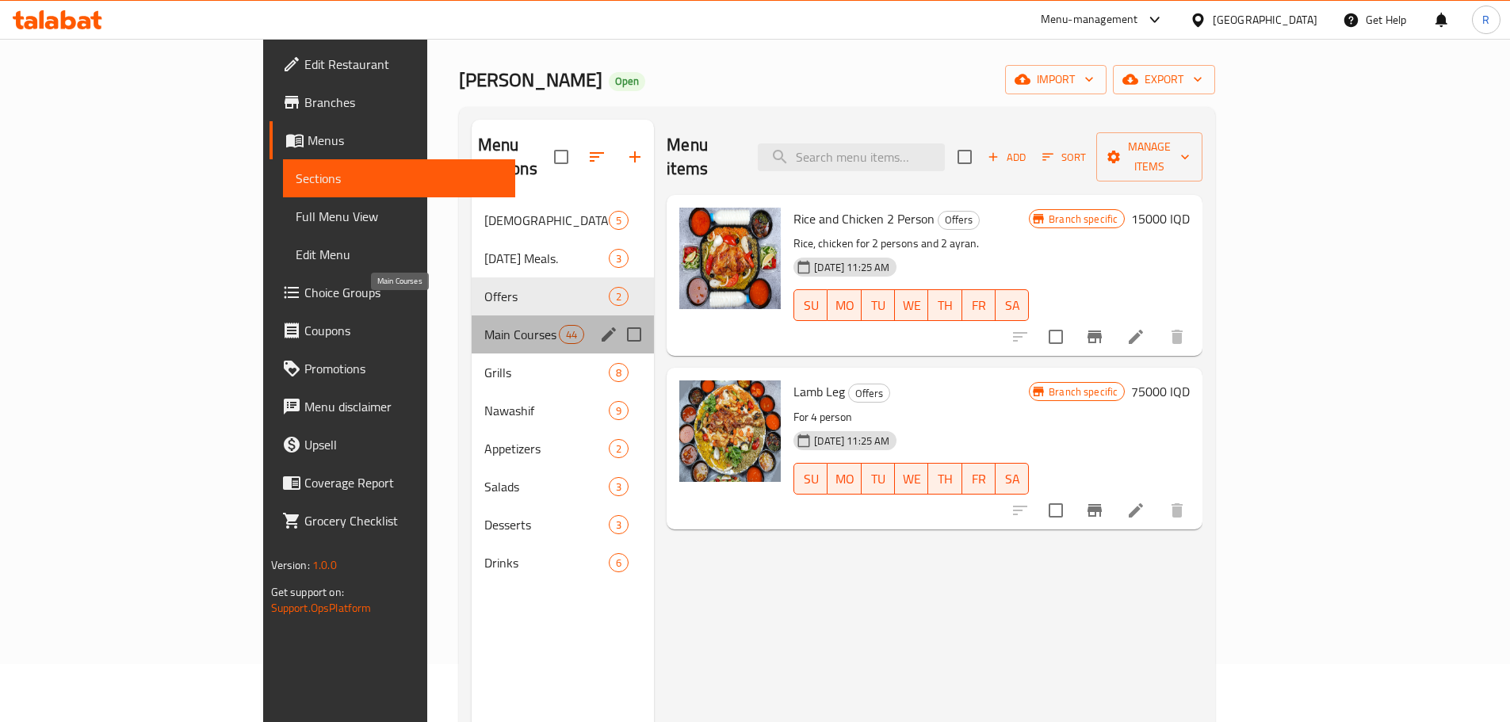
click at [484, 325] on span "Main Courses" at bounding box center [521, 334] width 74 height 19
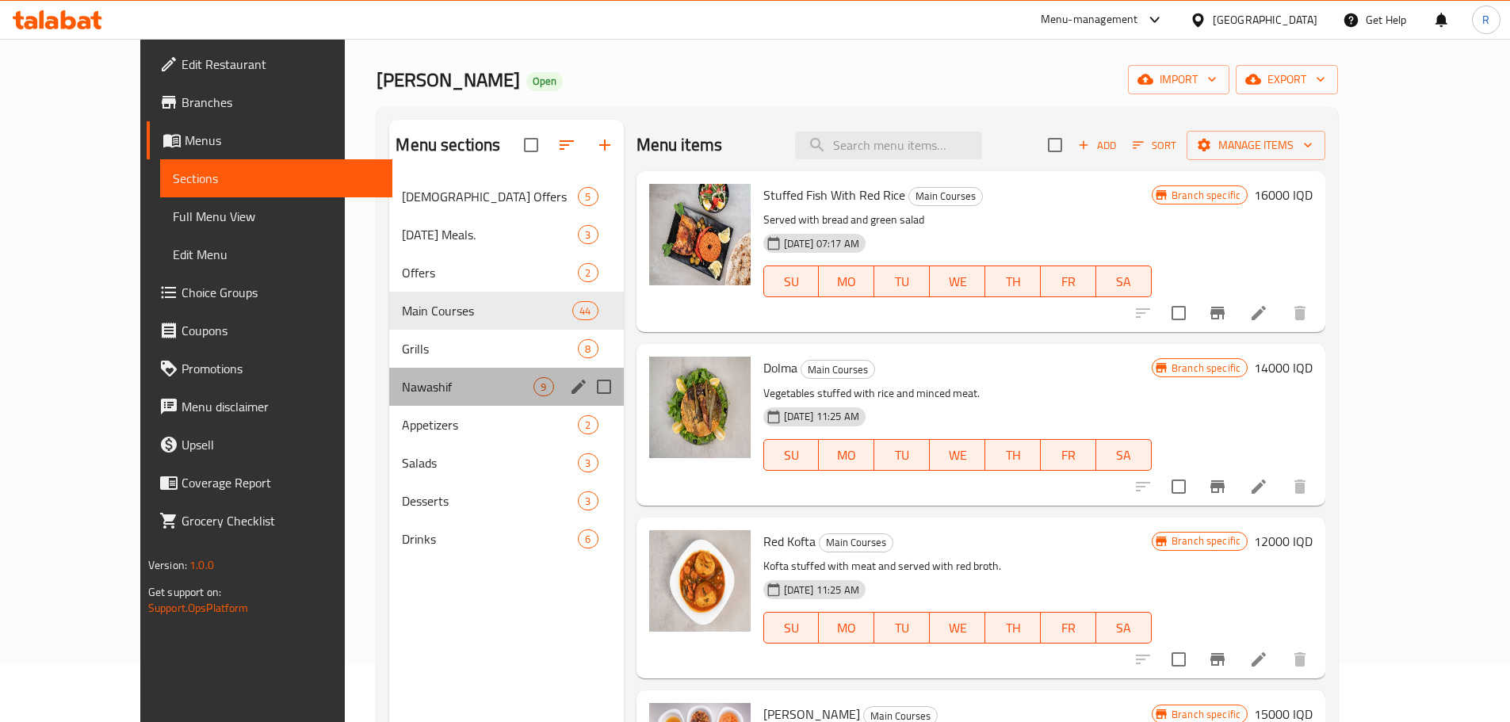
click at [412, 373] on div "Nawashif 9" at bounding box center [506, 387] width 234 height 38
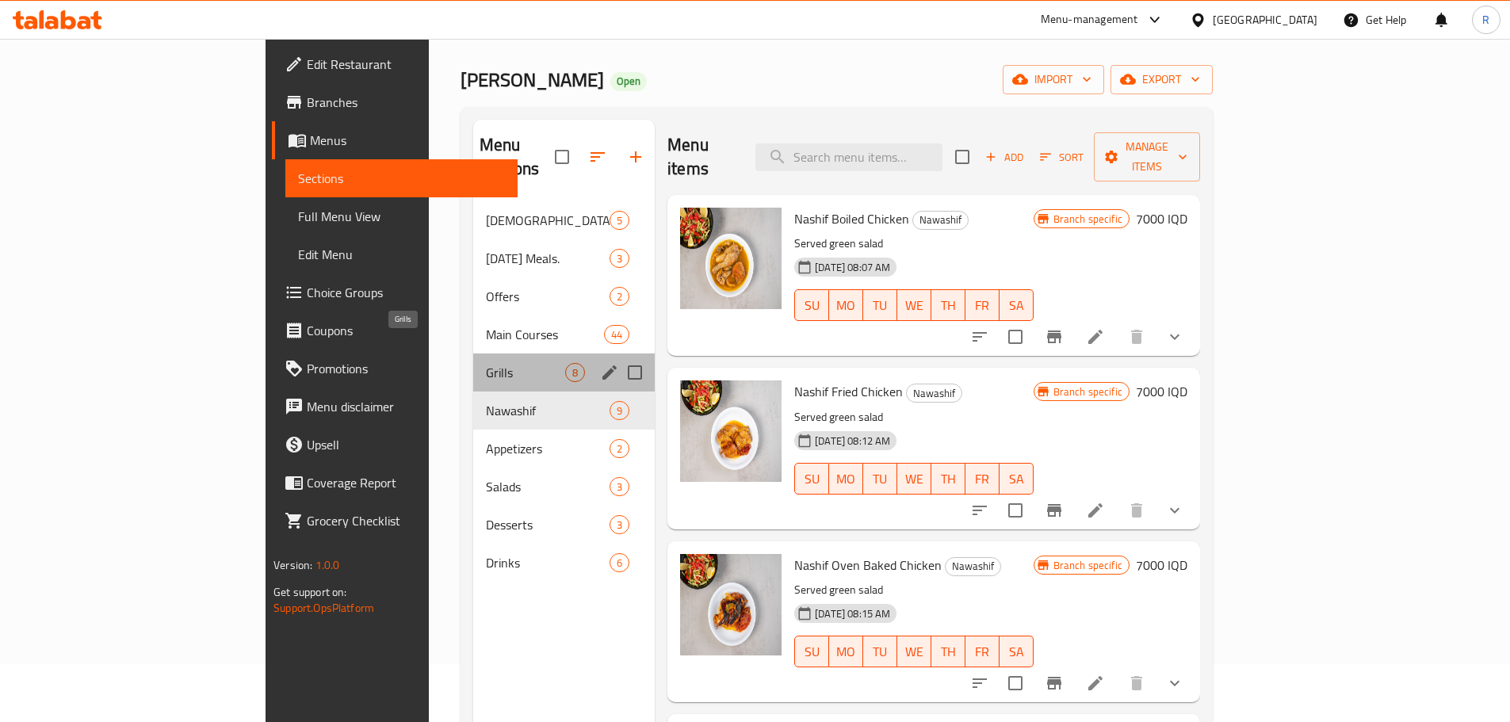
click at [486, 363] on span "Grills" at bounding box center [525, 372] width 79 height 19
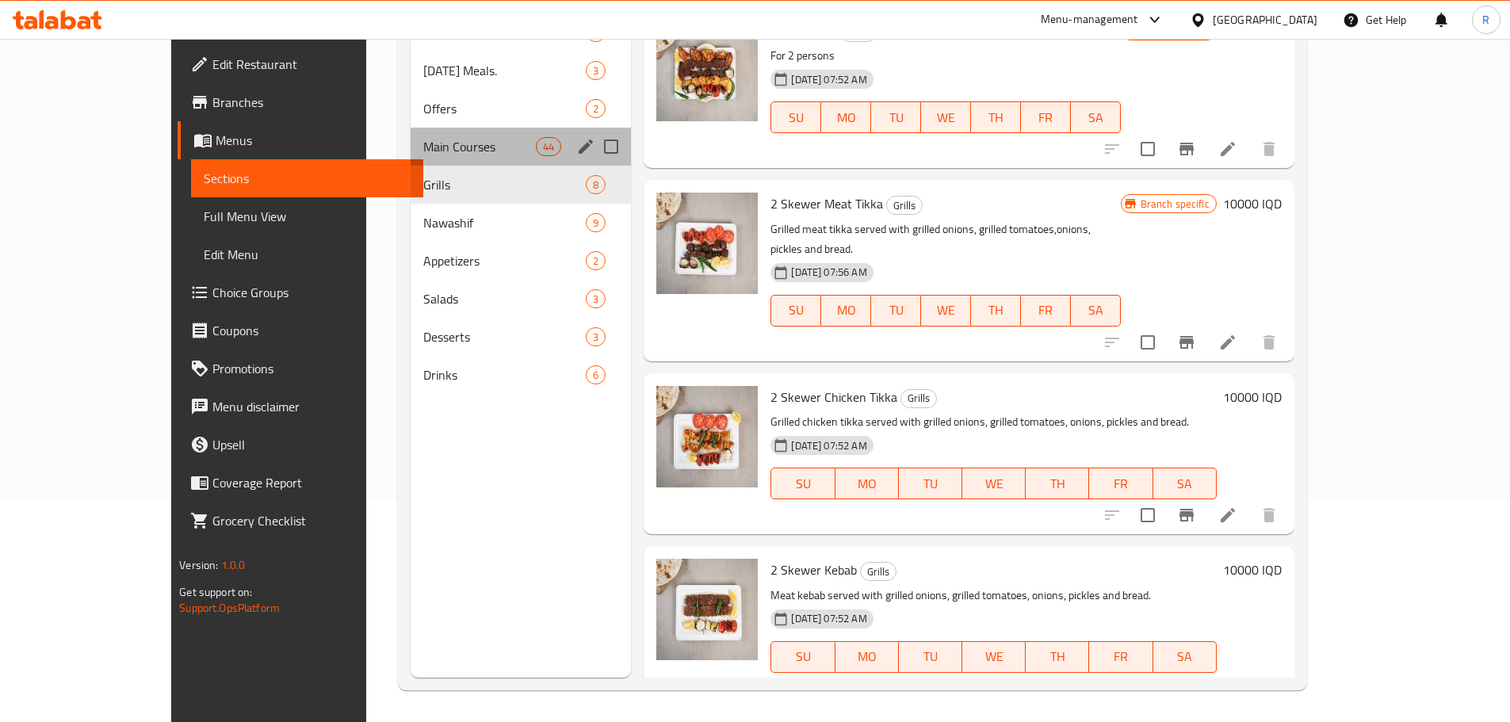
click at [410, 157] on div "Main Courses 44" at bounding box center [520, 147] width 221 height 38
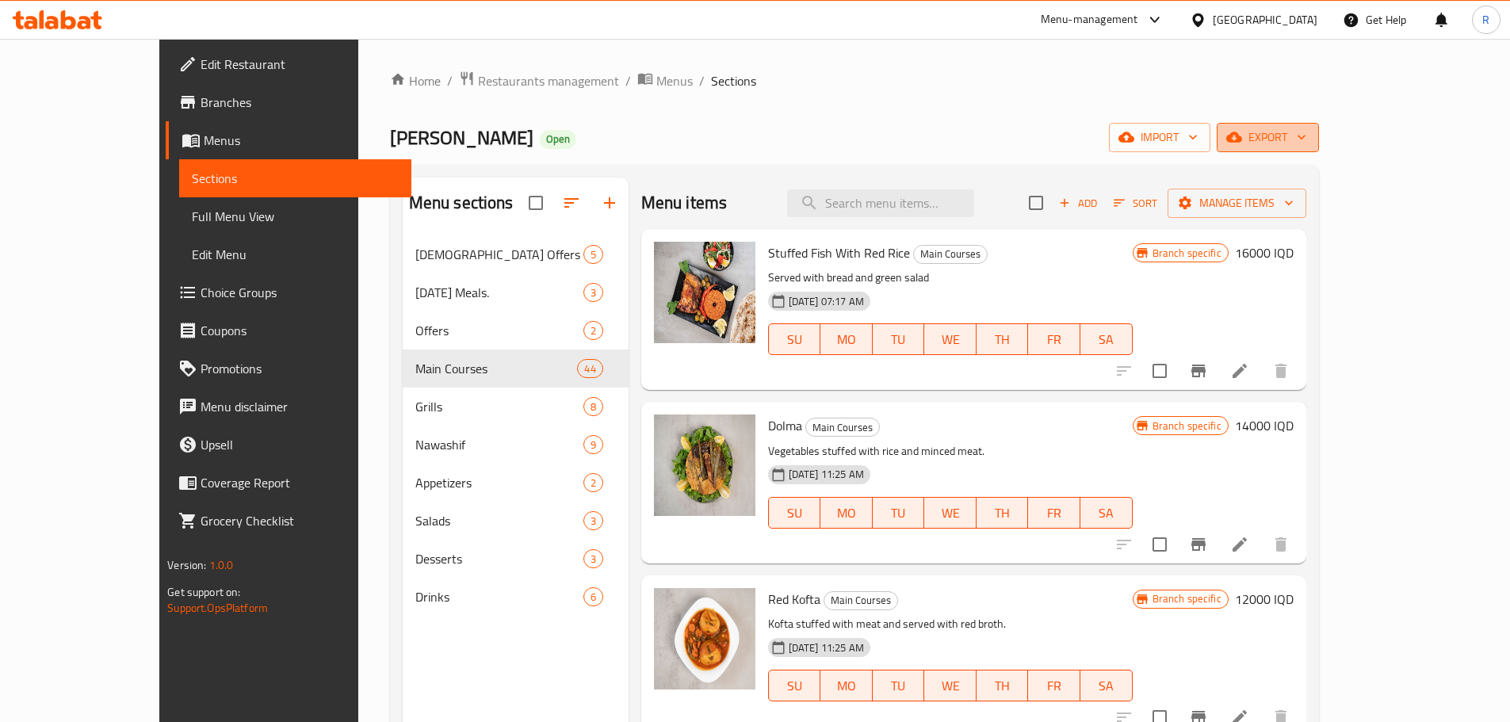
click at [1306, 146] on span "export" at bounding box center [1267, 138] width 77 height 20
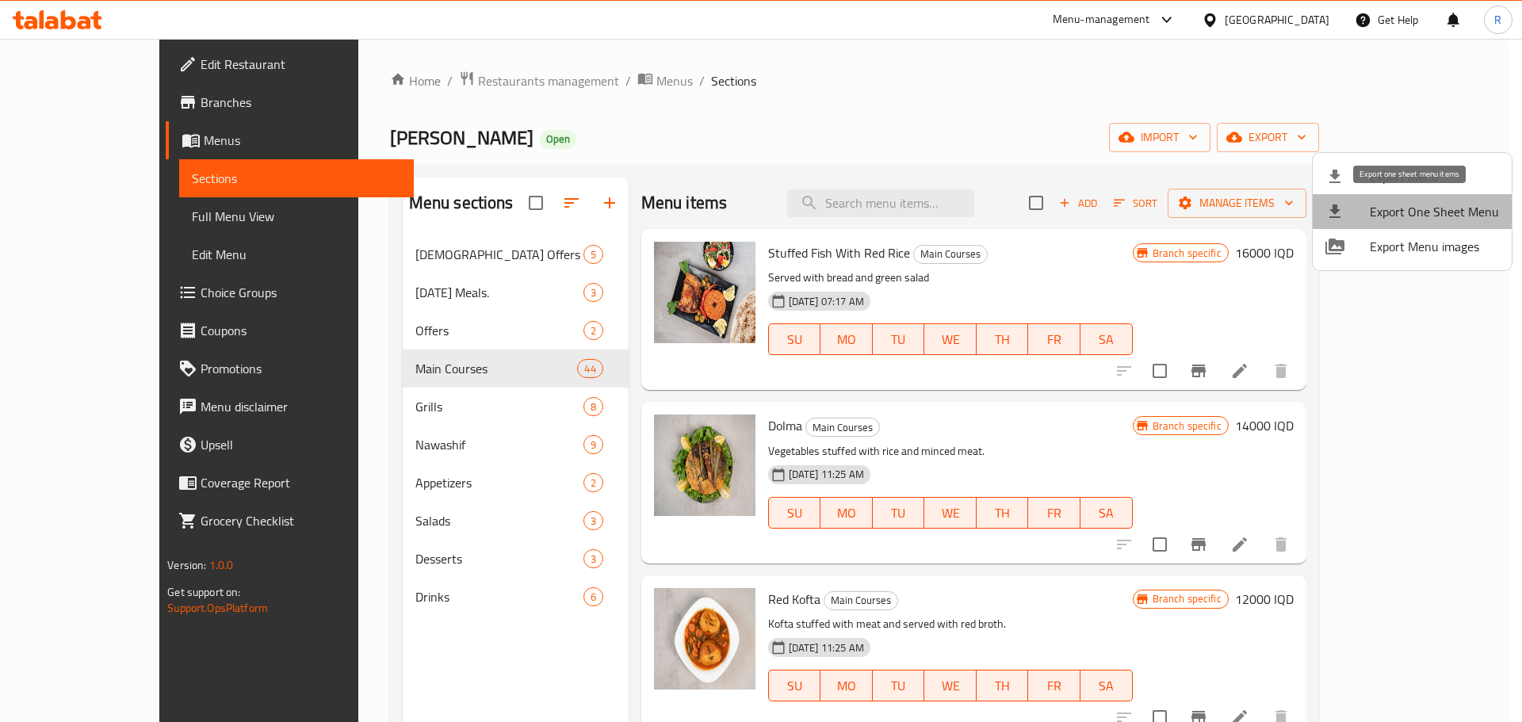
click at [1443, 215] on span "Export One Sheet Menu" at bounding box center [1433, 211] width 129 height 19
click at [896, 110] on div at bounding box center [761, 361] width 1522 height 722
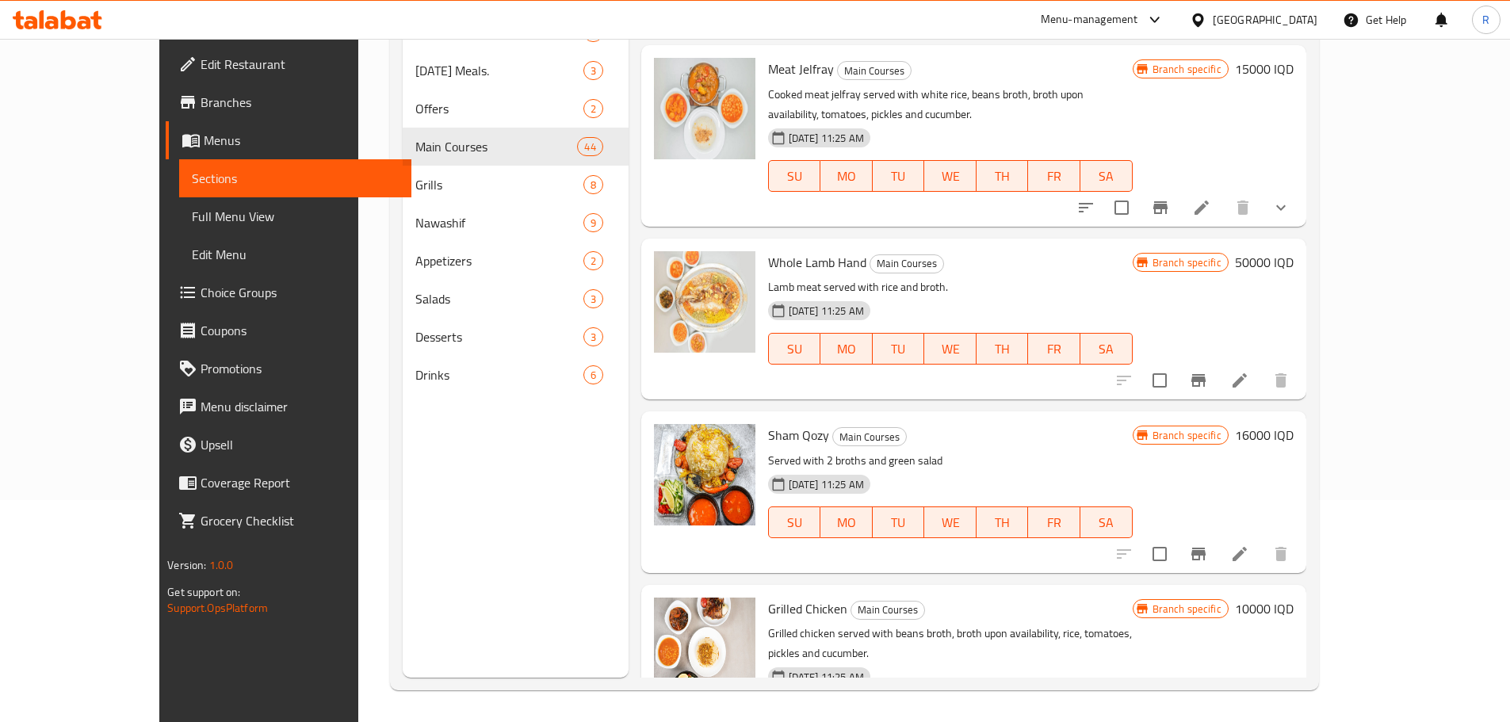
scroll to position [6935, 0]
